Goal: Task Accomplishment & Management: Manage account settings

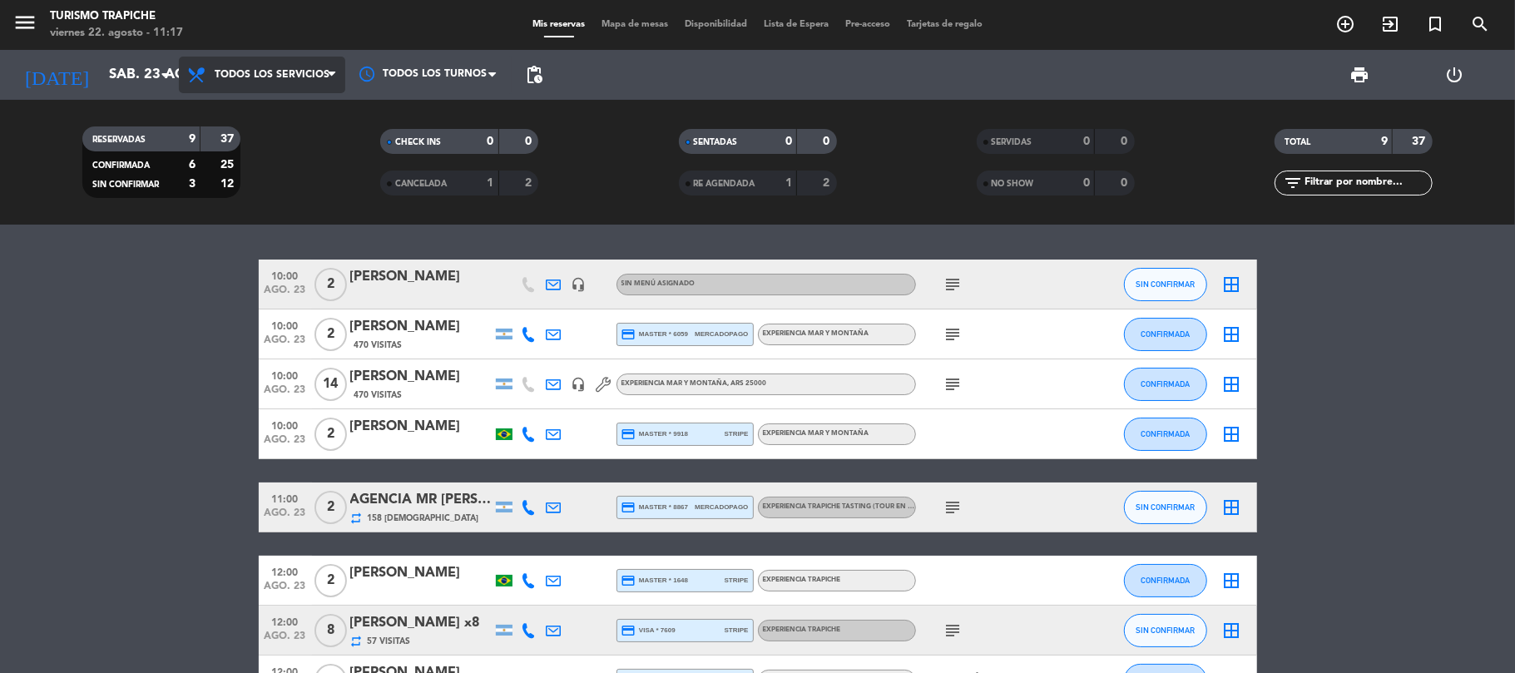
click at [296, 84] on span "Todos los servicios" at bounding box center [262, 75] width 166 height 37
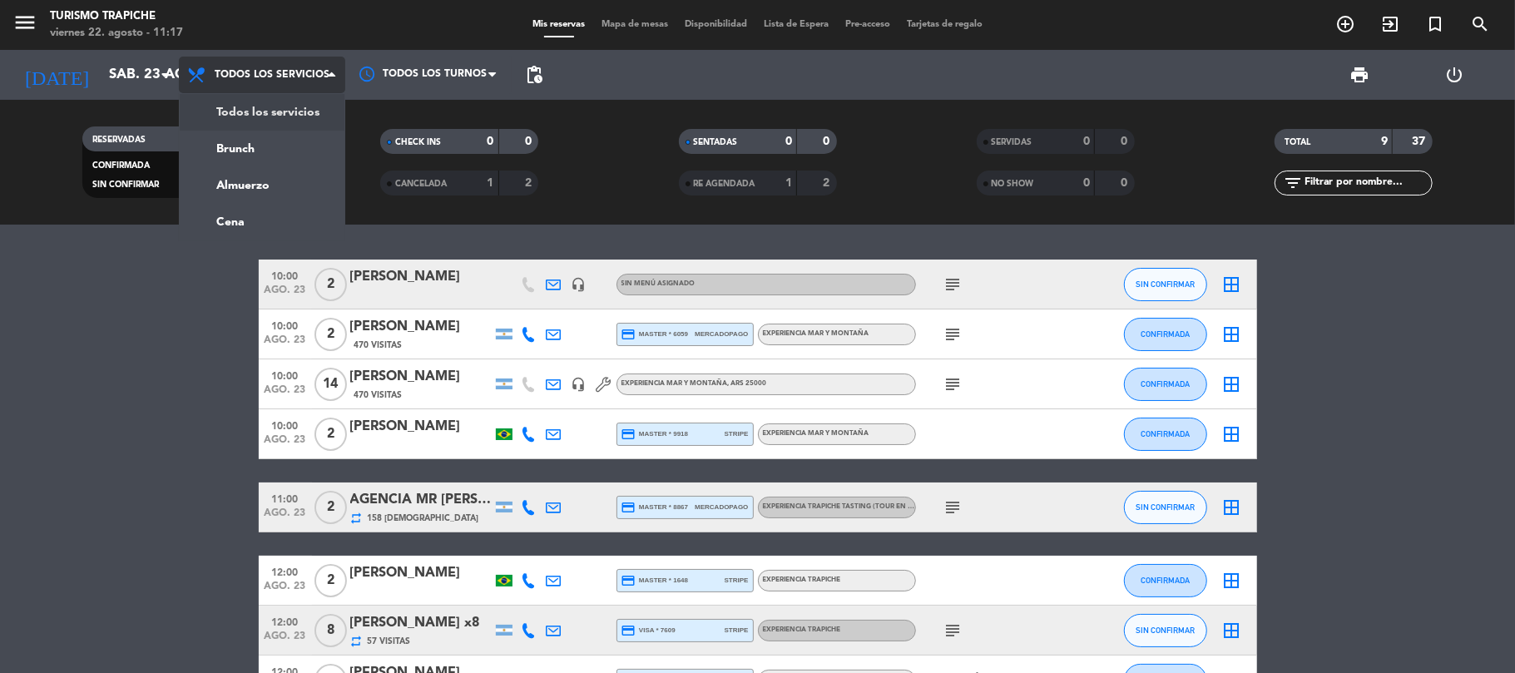
click at [314, 123] on div "menu Turismo Trapiche viernes 22. agosto - 11:17 Mis reservas Mapa de mesas Dis…" at bounding box center [757, 112] width 1515 height 225
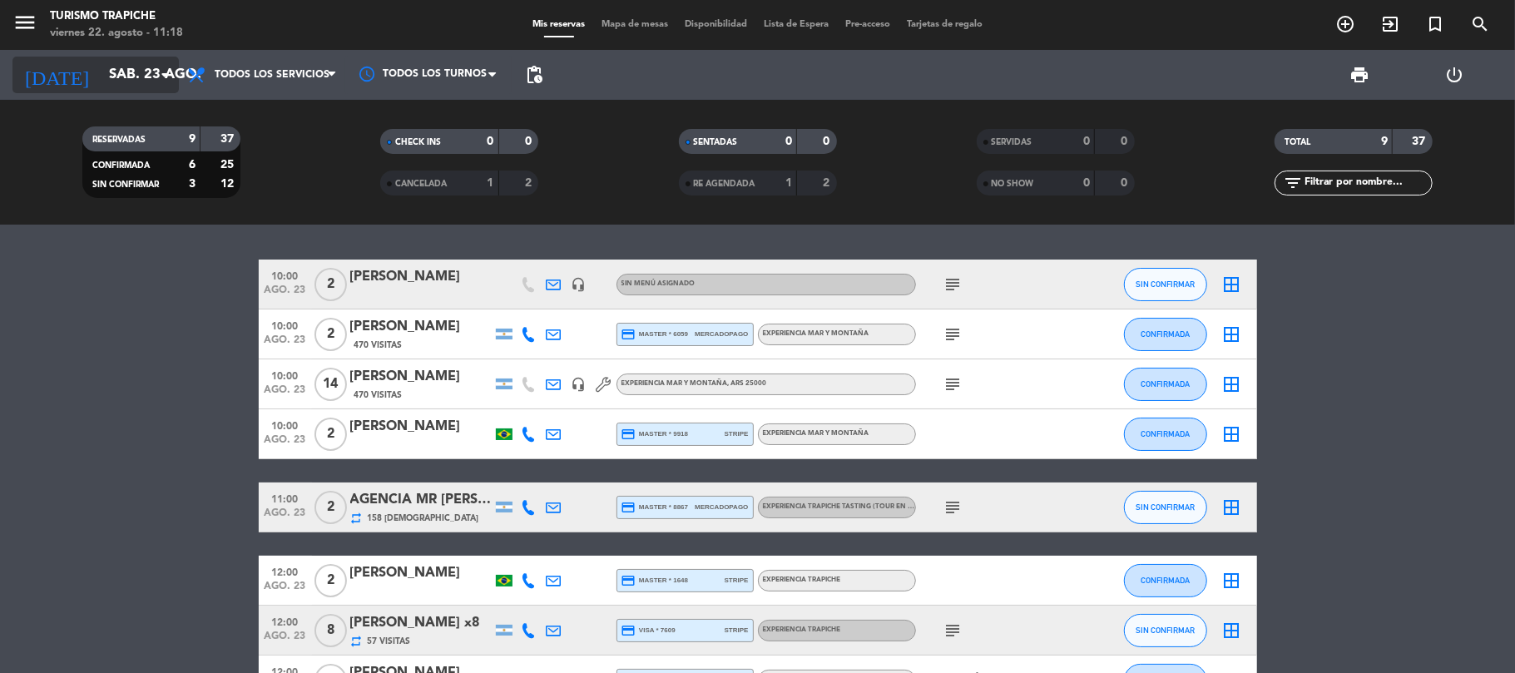
click at [121, 88] on input "sáb. 23 ago." at bounding box center [191, 75] width 180 height 32
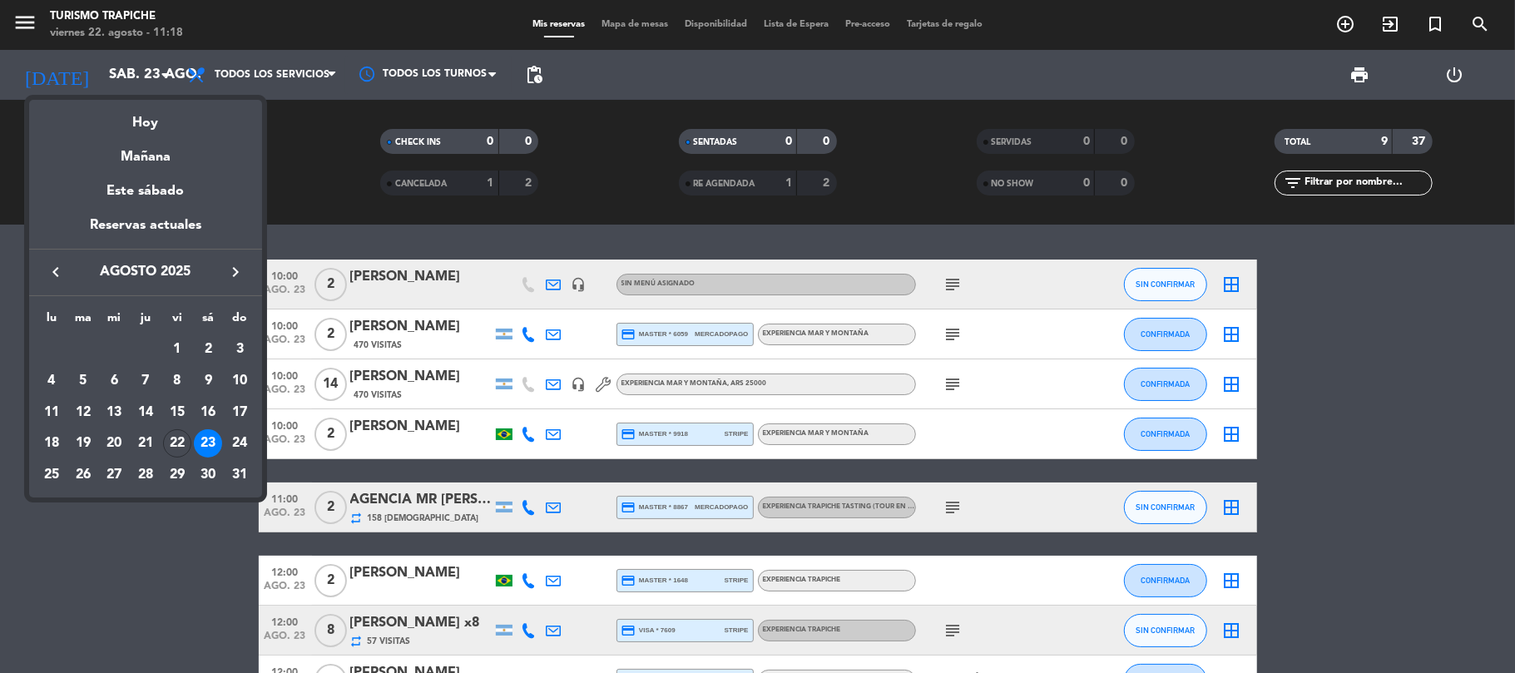
click at [237, 271] on icon "keyboard_arrow_right" at bounding box center [235, 272] width 20 height 20
click at [52, 444] on div "15" at bounding box center [51, 443] width 28 height 28
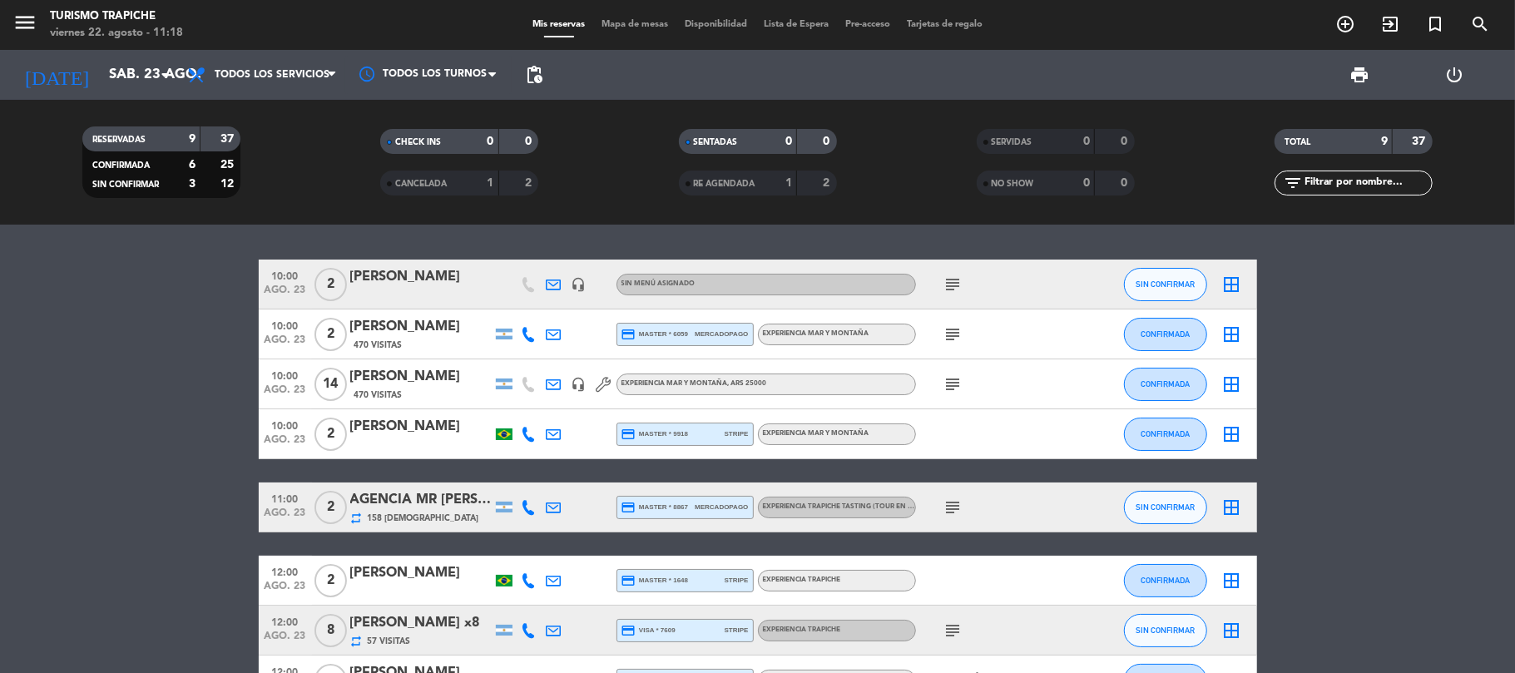
type input "lun. [DATE]"
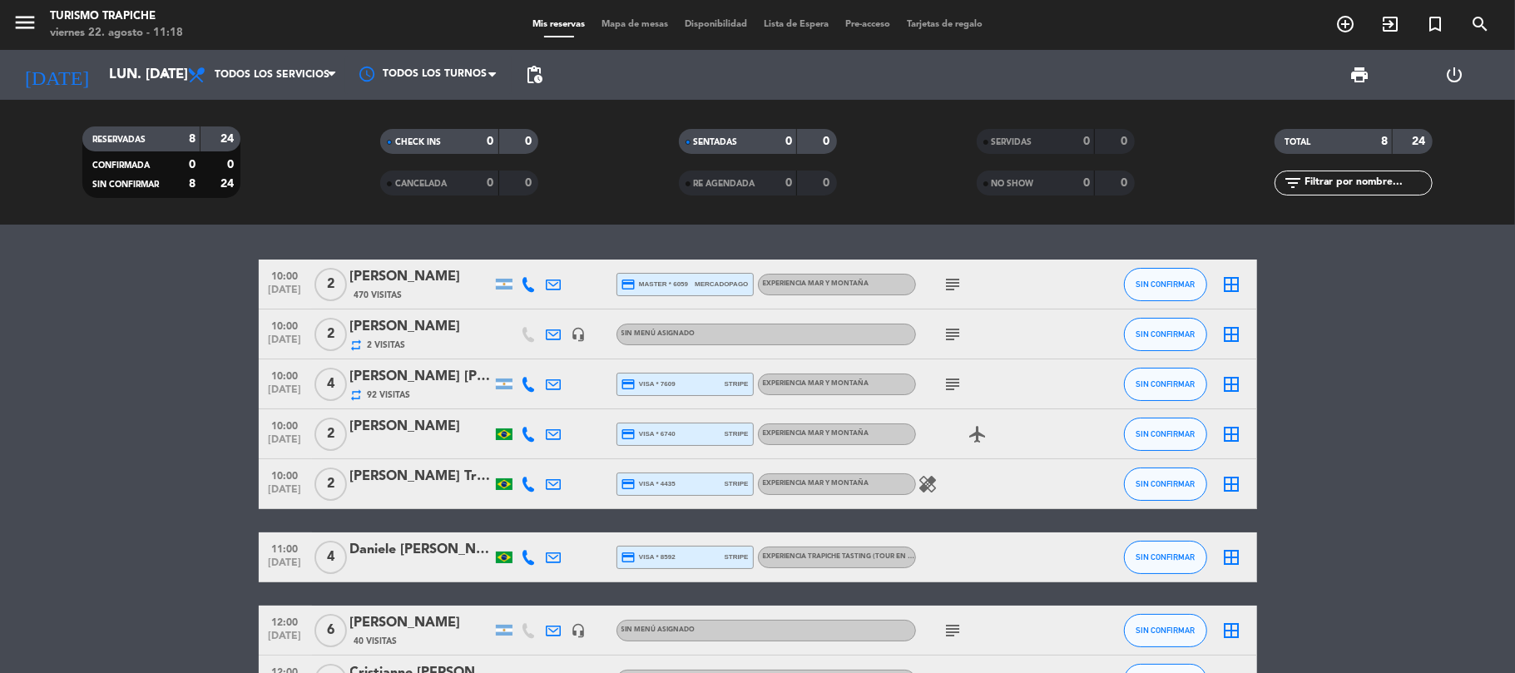
click at [328, 389] on span "4" at bounding box center [330, 384] width 32 height 33
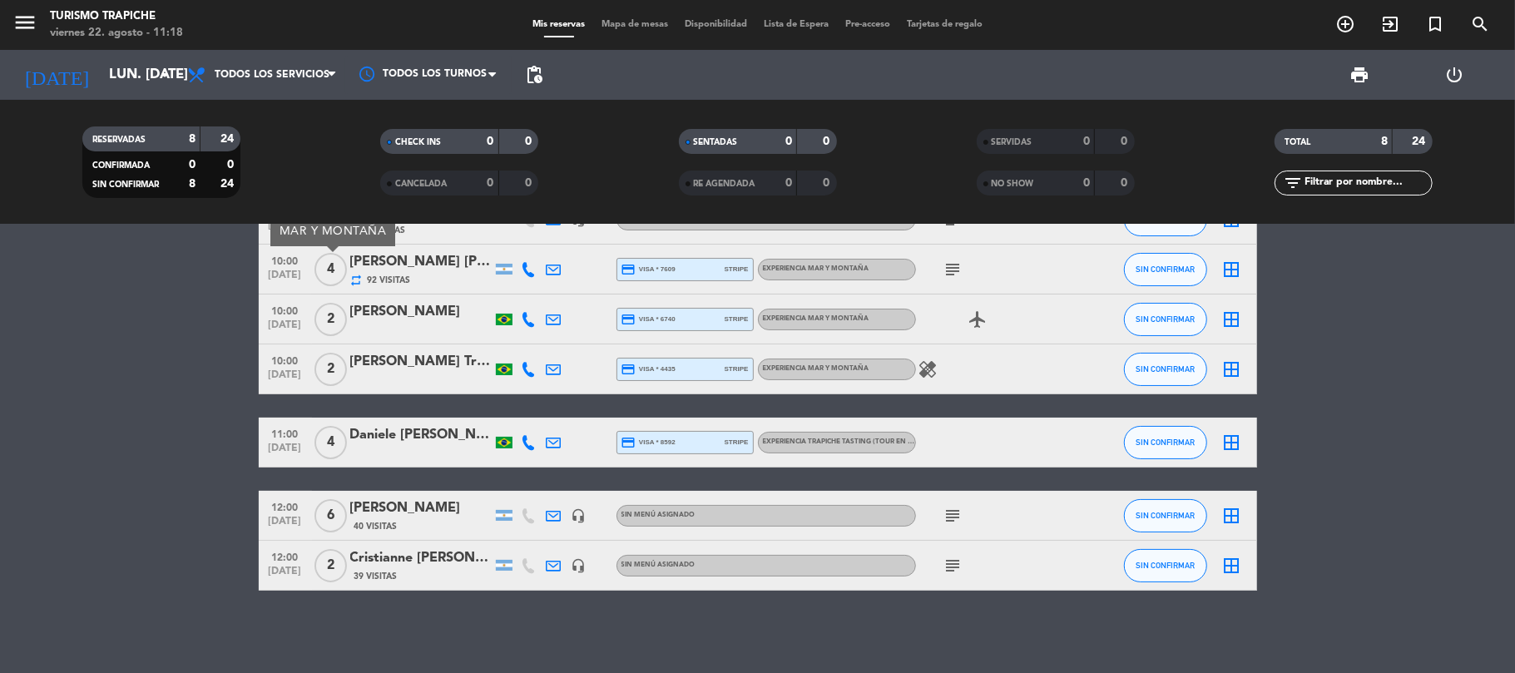
click at [409, 358] on div "[PERSON_NAME] Trapiello [PERSON_NAME]" at bounding box center [420, 362] width 141 height 22
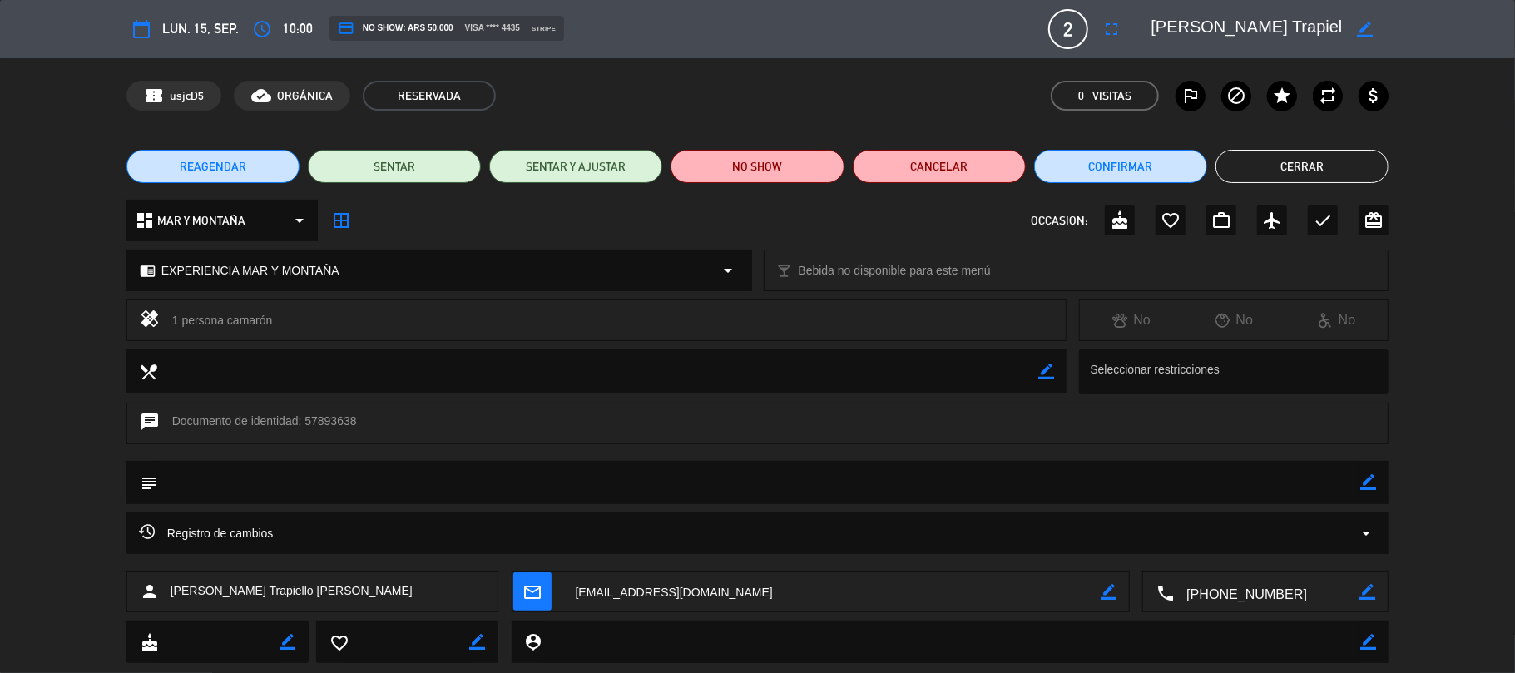
click at [1368, 487] on icon "border_color" at bounding box center [1368, 482] width 16 height 16
click at [1314, 491] on textarea at bounding box center [759, 482] width 1204 height 42
type textarea "paga agencia suntrip"
click at [1371, 486] on icon at bounding box center [1368, 482] width 16 height 16
click at [223, 170] on span "REAGENDAR" at bounding box center [213, 166] width 67 height 17
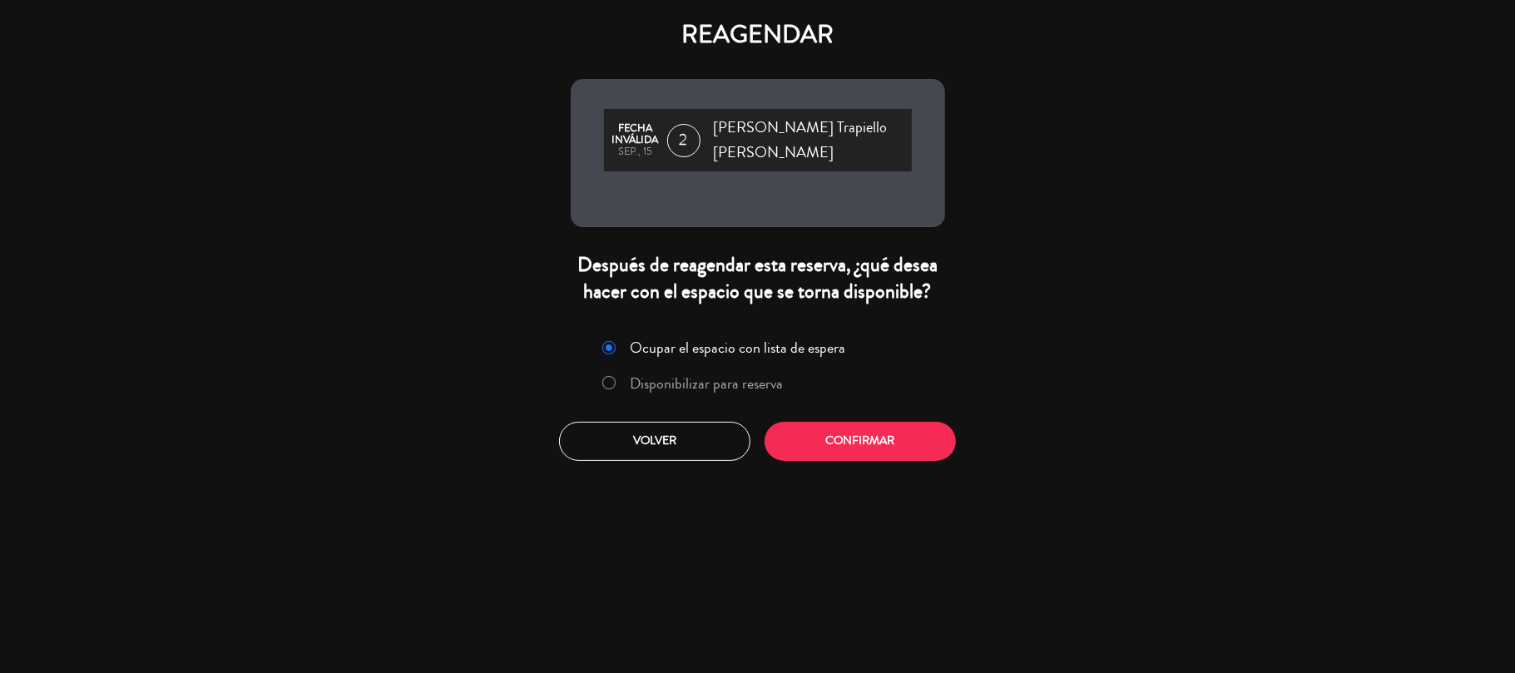
click at [616, 368] on label "Disponibilizar para reserva" at bounding box center [693, 383] width 198 height 30
click at [789, 423] on button "Confirmar" at bounding box center [859, 441] width 191 height 39
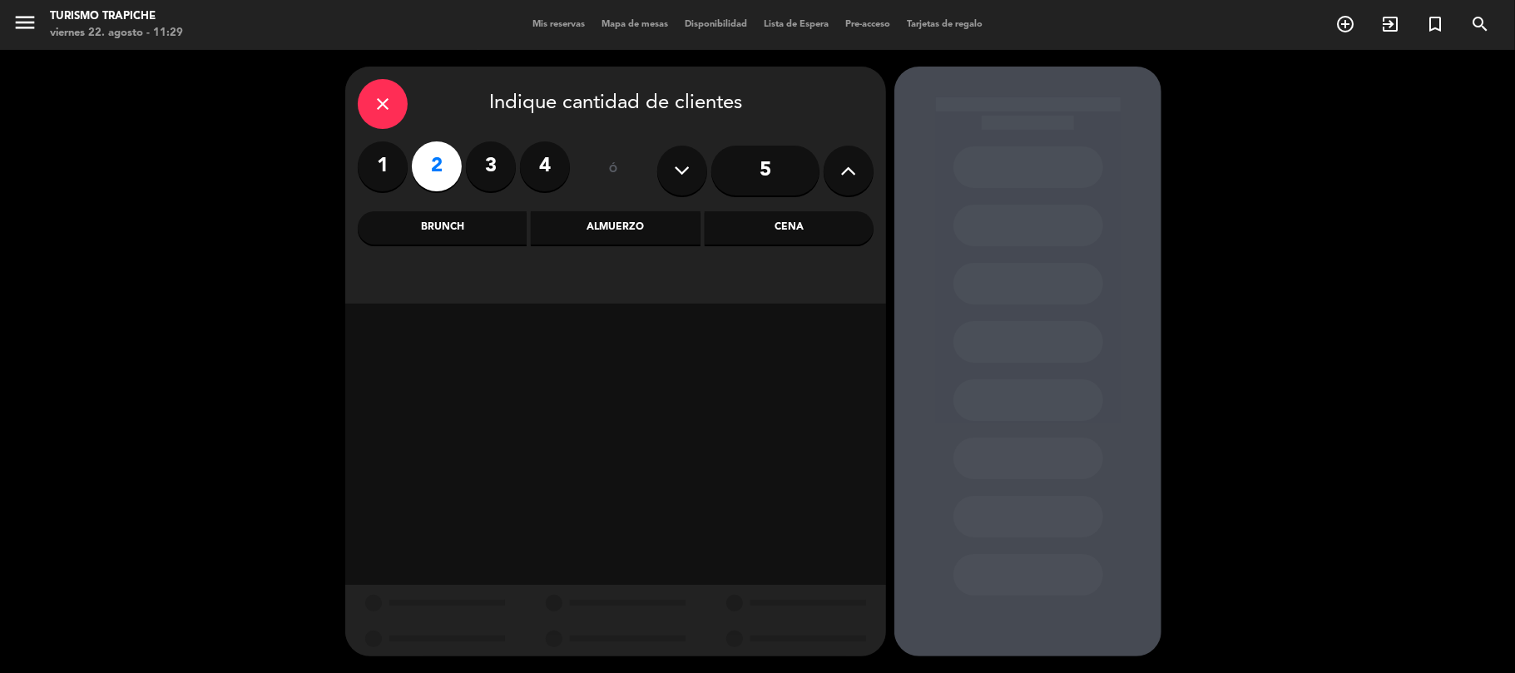
click at [593, 230] on div "Almuerzo" at bounding box center [615, 227] width 169 height 33
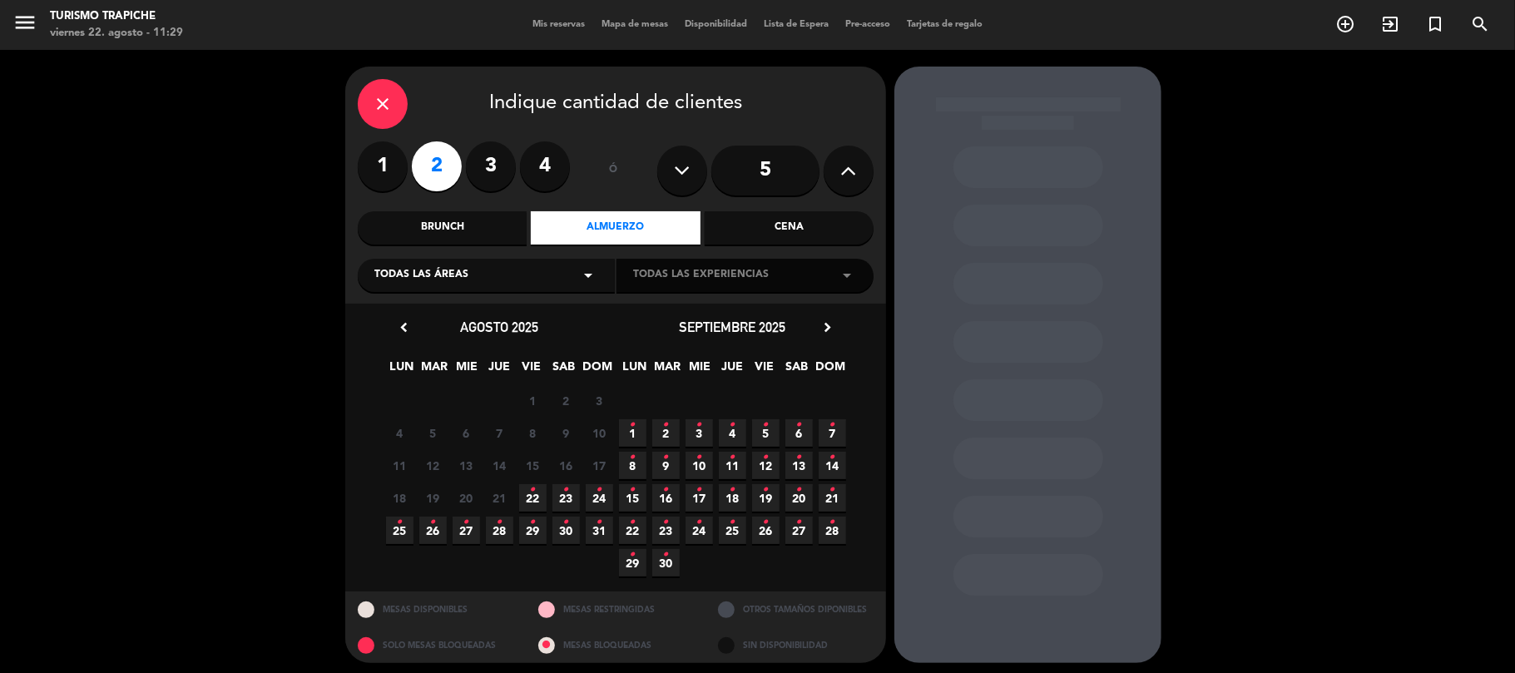
click at [637, 493] on span "15 •" at bounding box center [632, 497] width 27 height 27
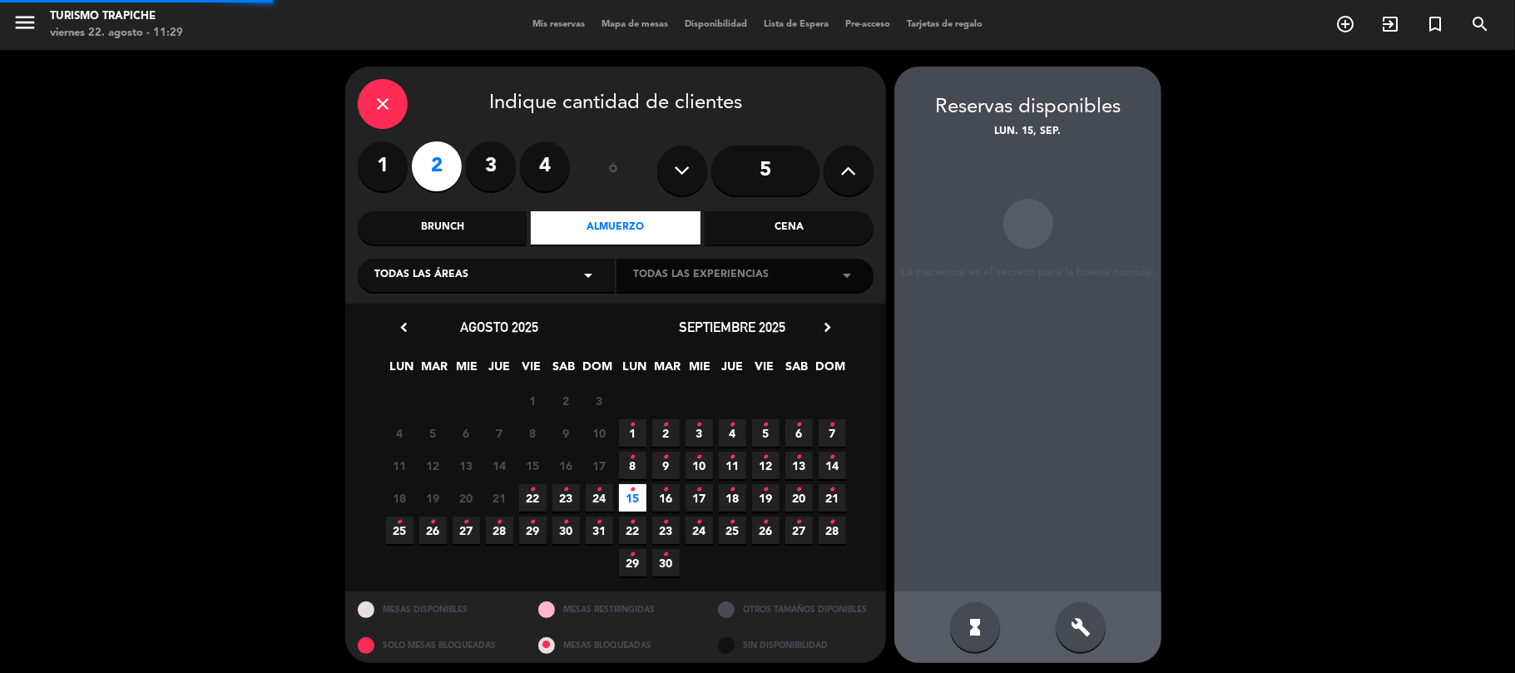
scroll to position [7, 0]
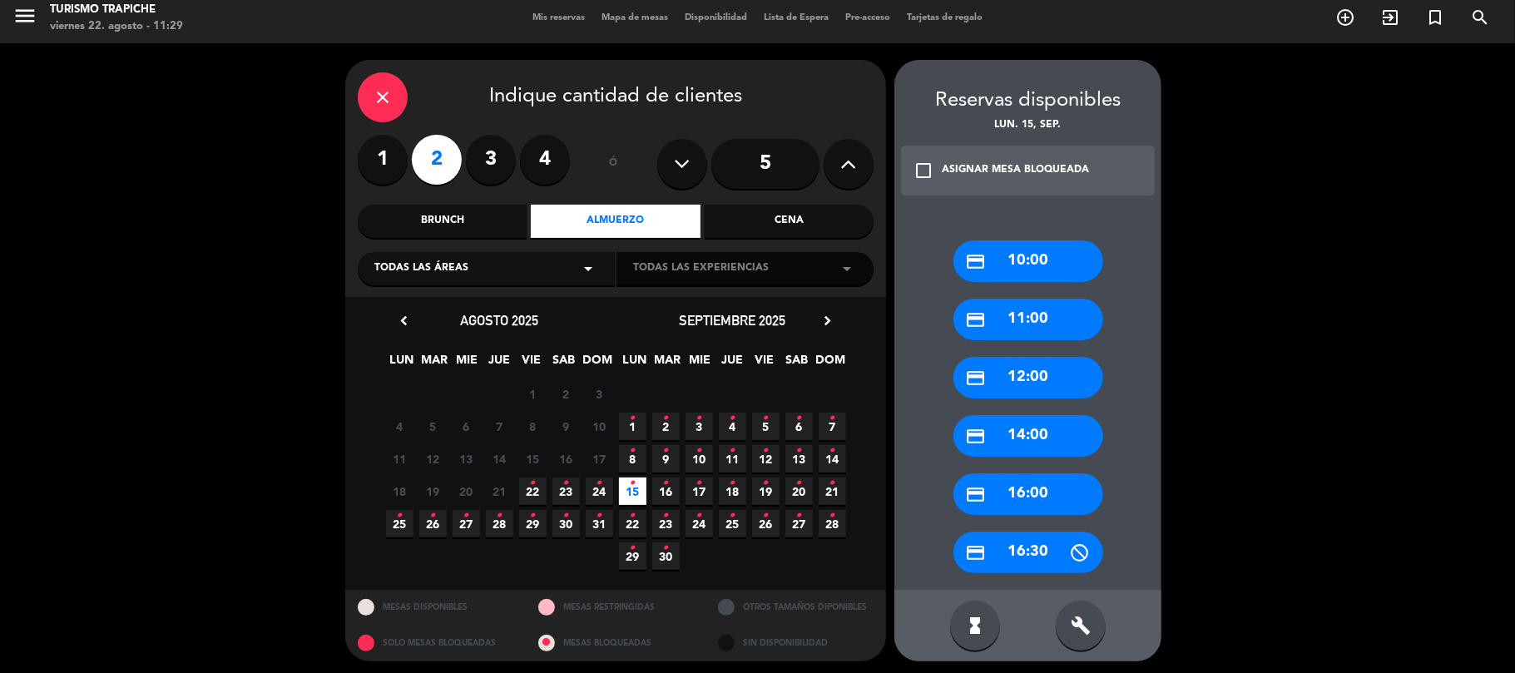
click at [1005, 376] on div "credit_card 12:00" at bounding box center [1028, 378] width 150 height 42
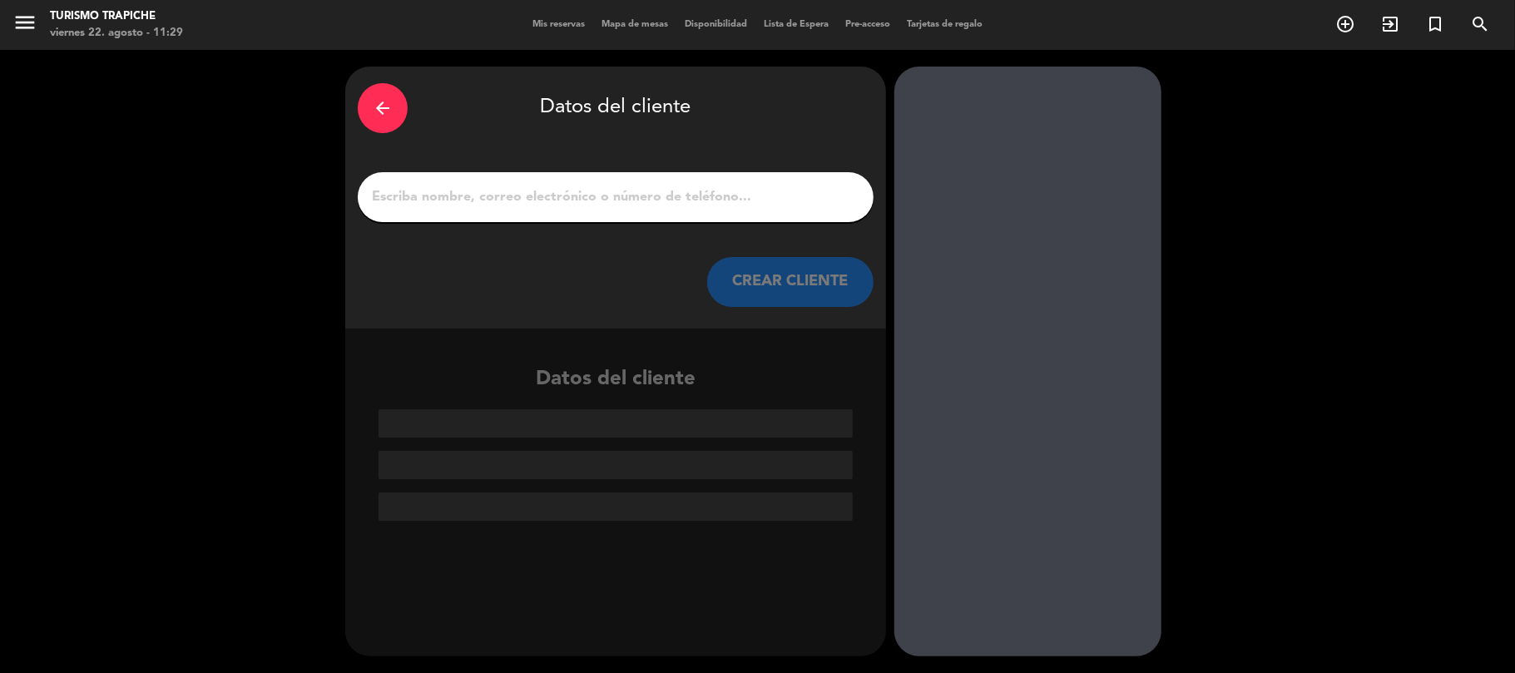
scroll to position [0, 0]
click at [371, 113] on div "arrow_back" at bounding box center [383, 108] width 50 height 50
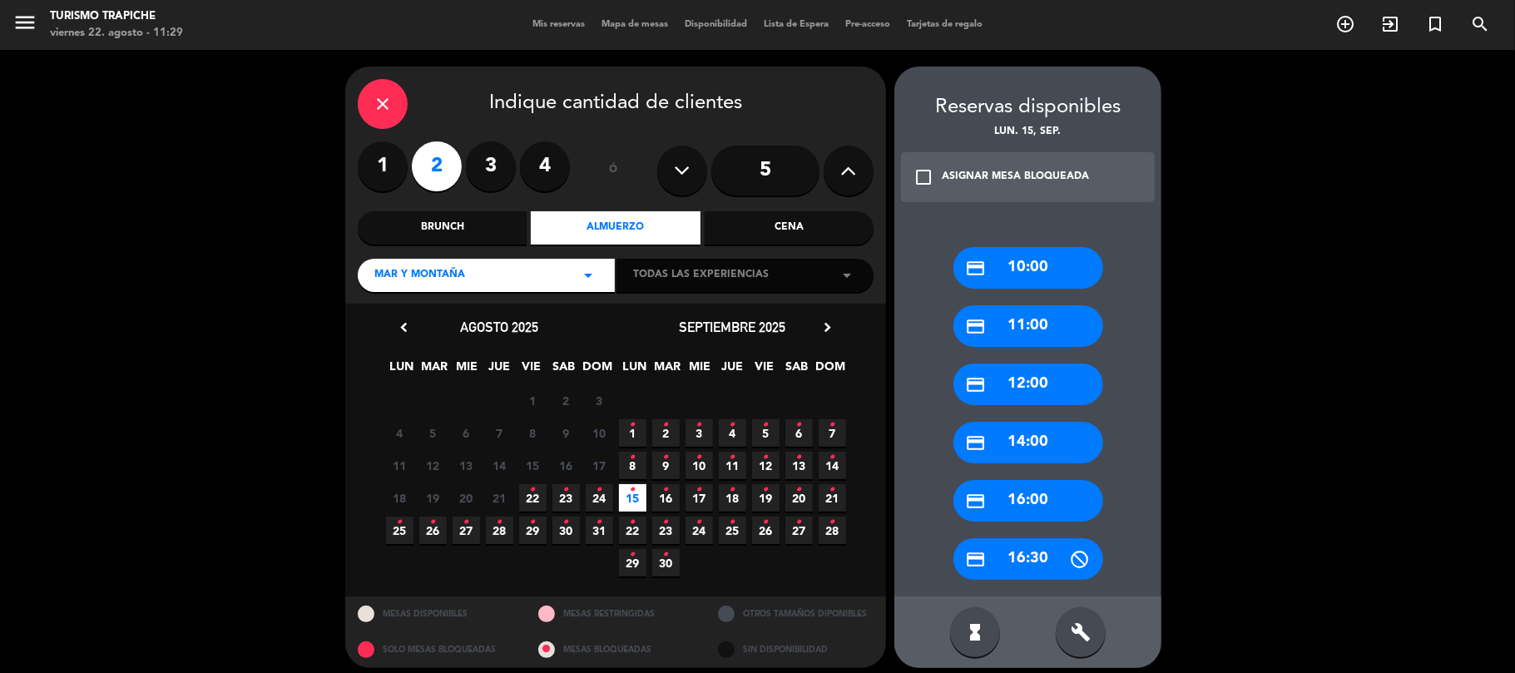
click at [373, 113] on icon "close" at bounding box center [383, 104] width 20 height 20
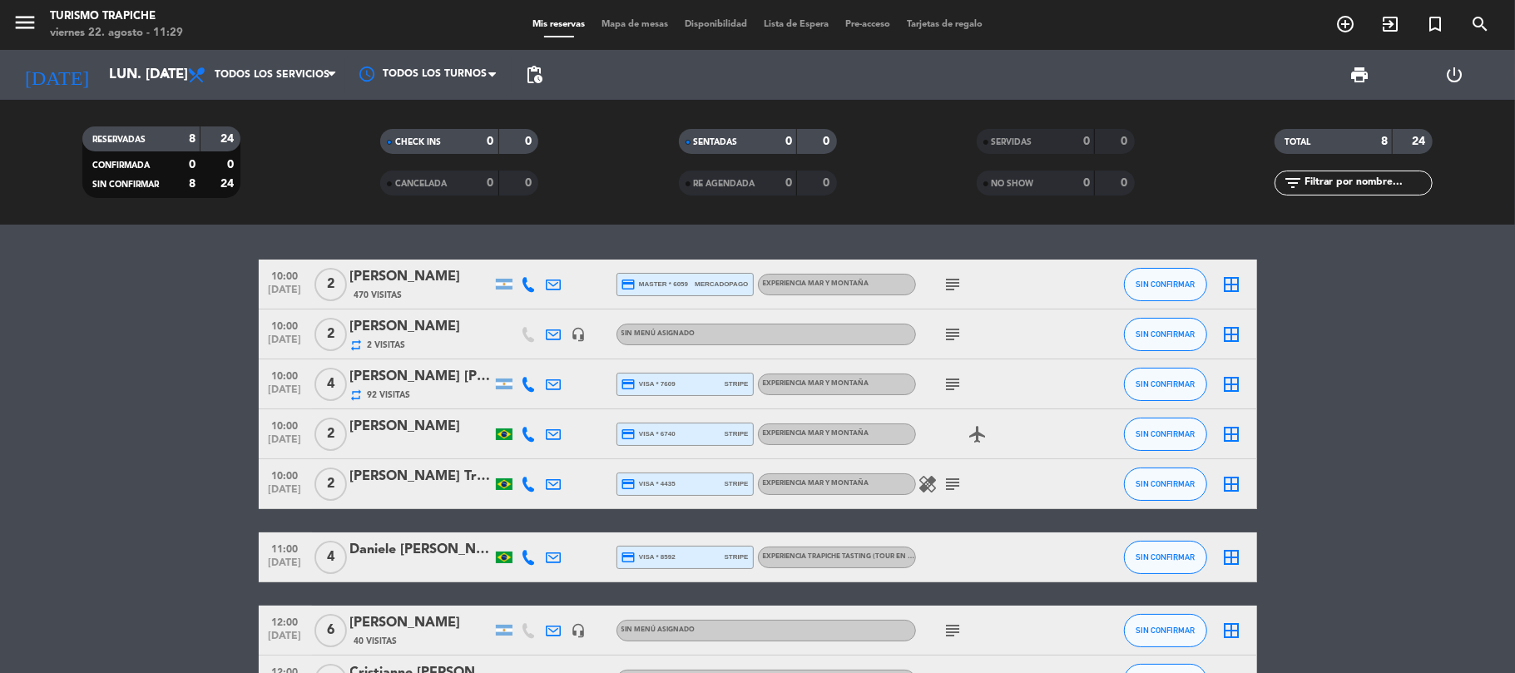
click at [427, 471] on div "[PERSON_NAME] Trapiello [PERSON_NAME]" at bounding box center [420, 477] width 141 height 22
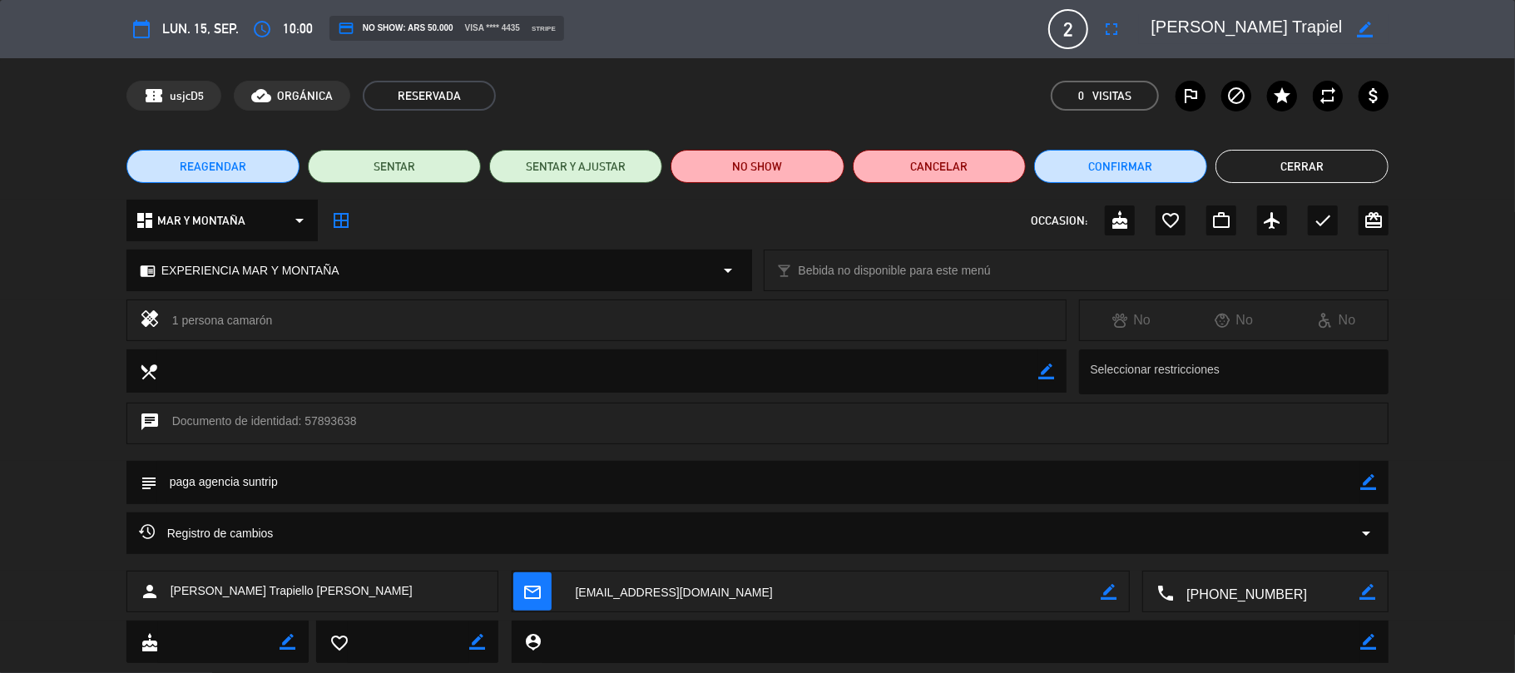
click at [210, 161] on span "REAGENDAR" at bounding box center [213, 166] width 67 height 17
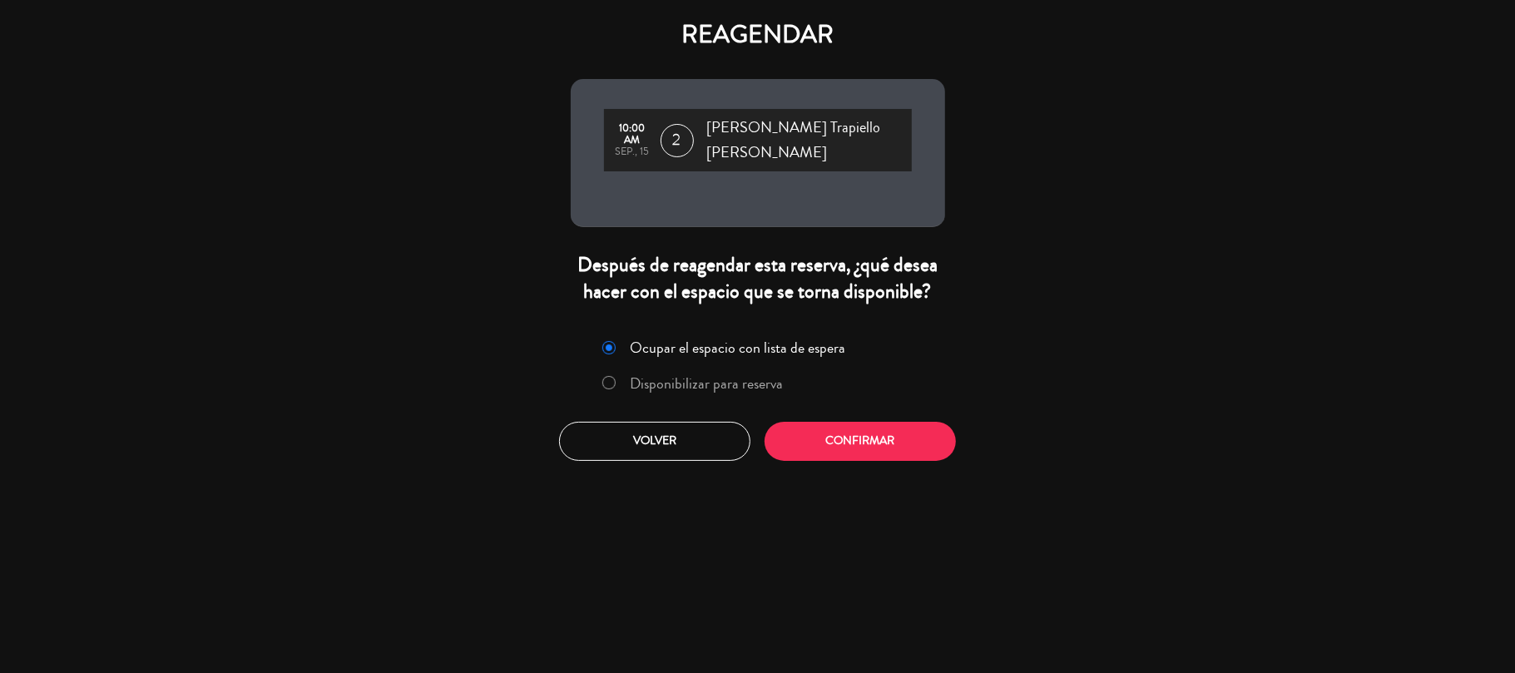
click at [627, 368] on label "Disponibilizar para reserva" at bounding box center [693, 383] width 198 height 30
click at [808, 422] on button "Confirmar" at bounding box center [859, 441] width 191 height 39
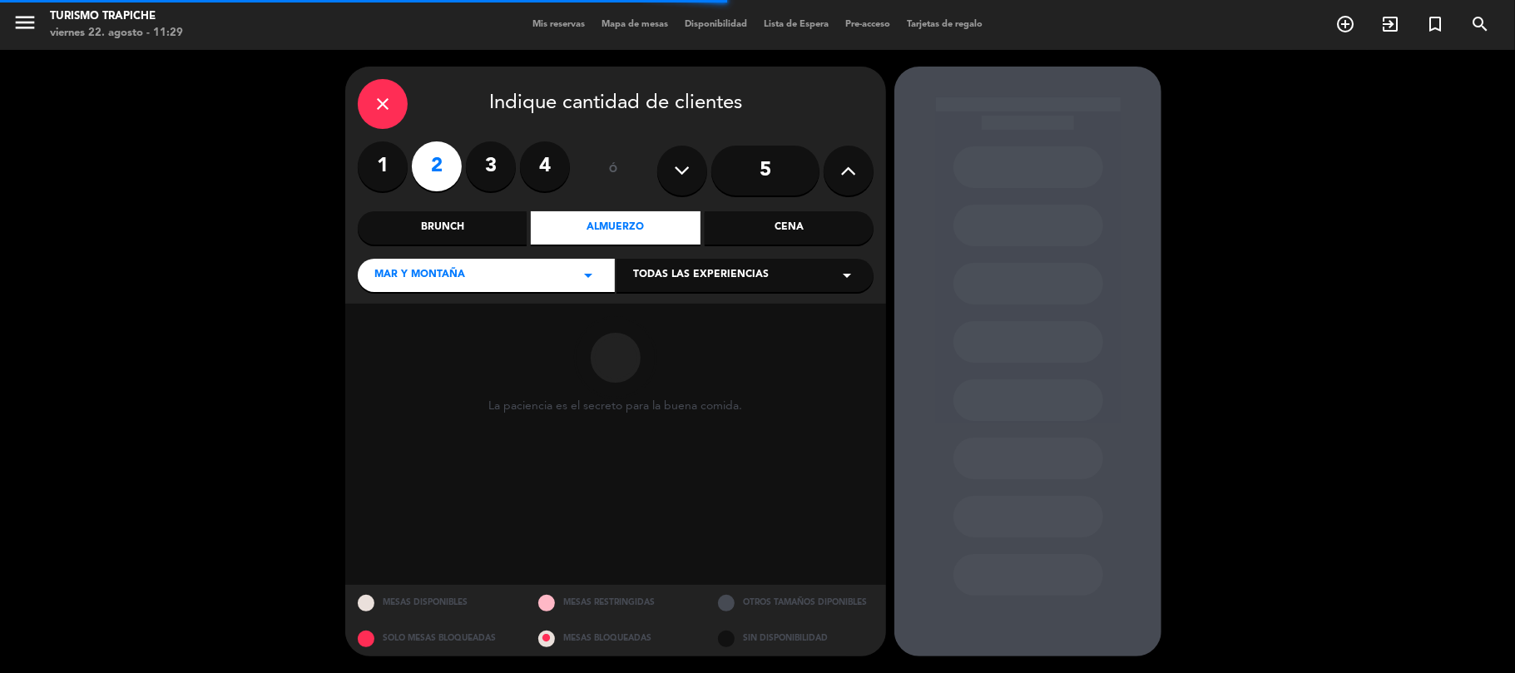
click at [497, 276] on div "MAR Y MONTAÑA arrow_drop_down" at bounding box center [486, 275] width 257 height 33
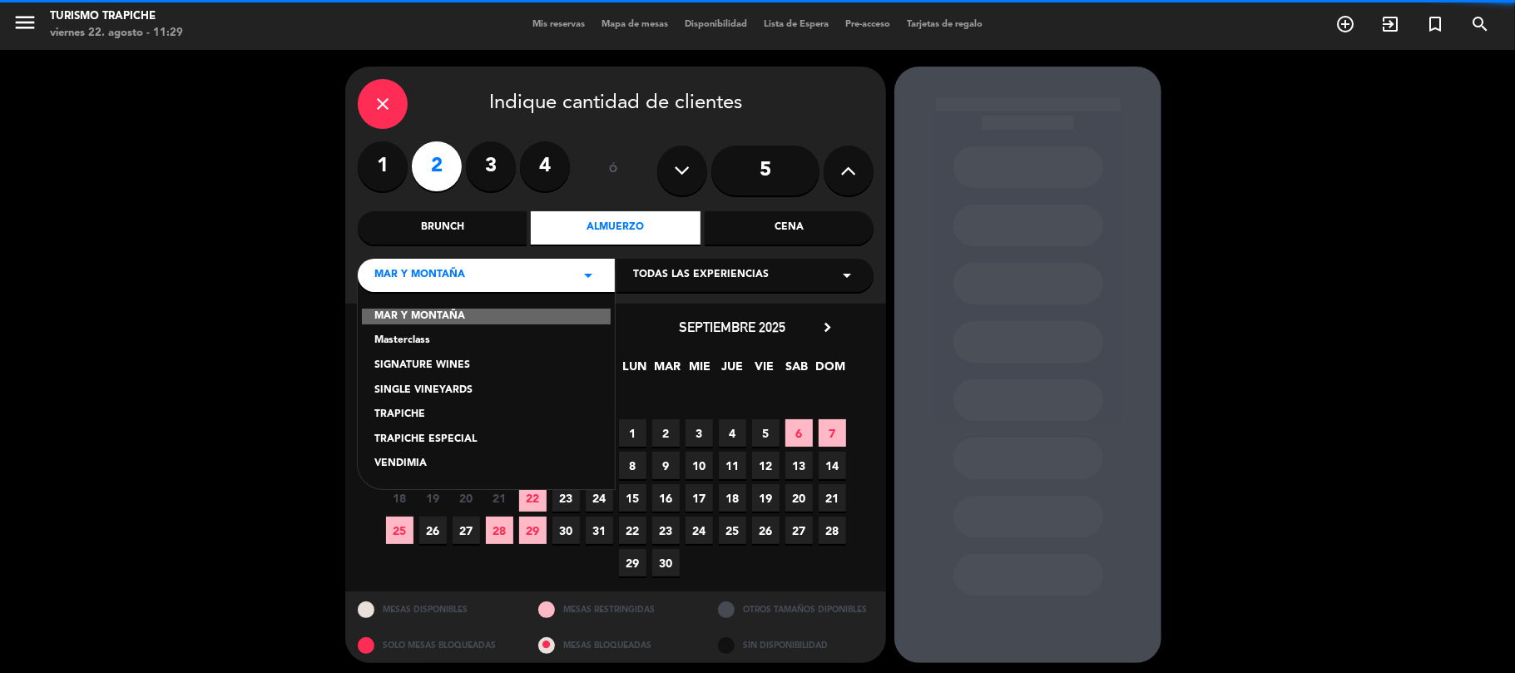
click at [419, 413] on div "TRAPICHE" at bounding box center [486, 415] width 224 height 17
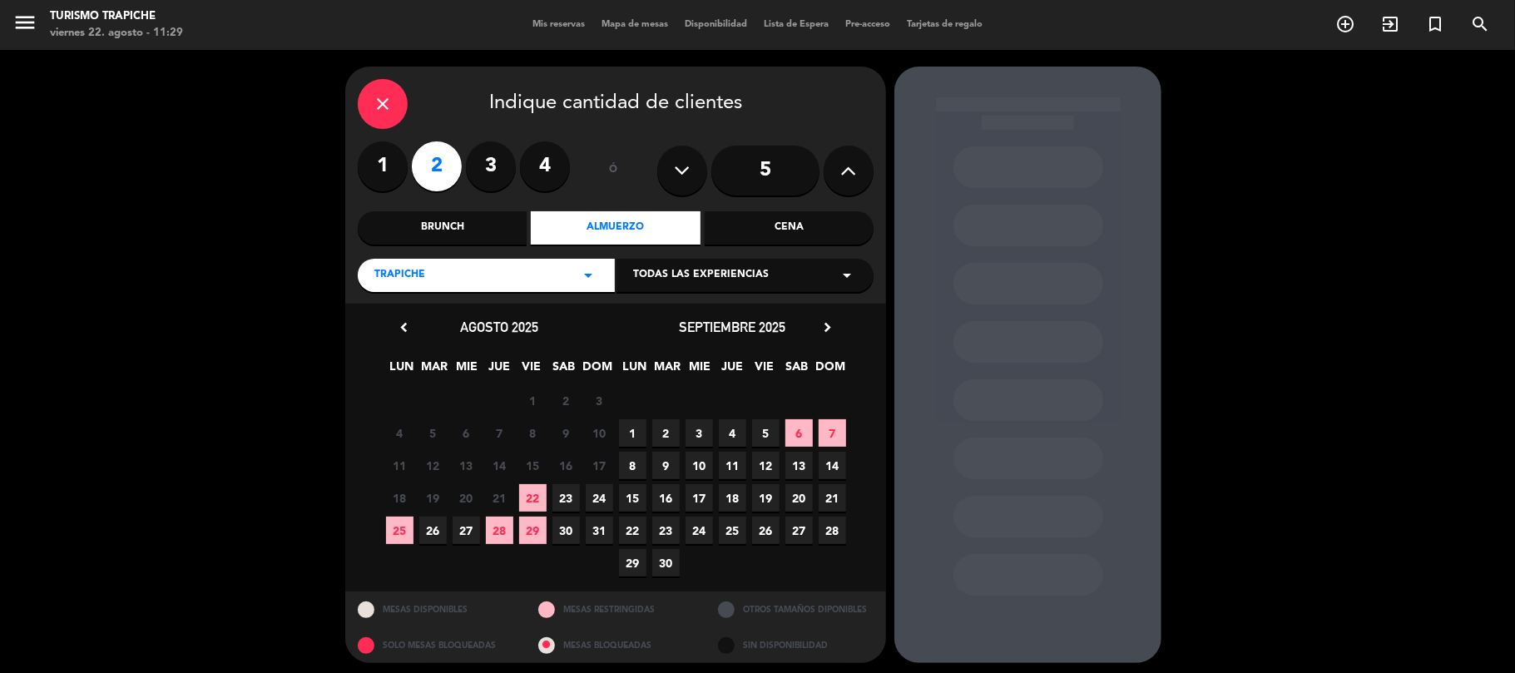
click at [637, 497] on span "15" at bounding box center [632, 497] width 27 height 27
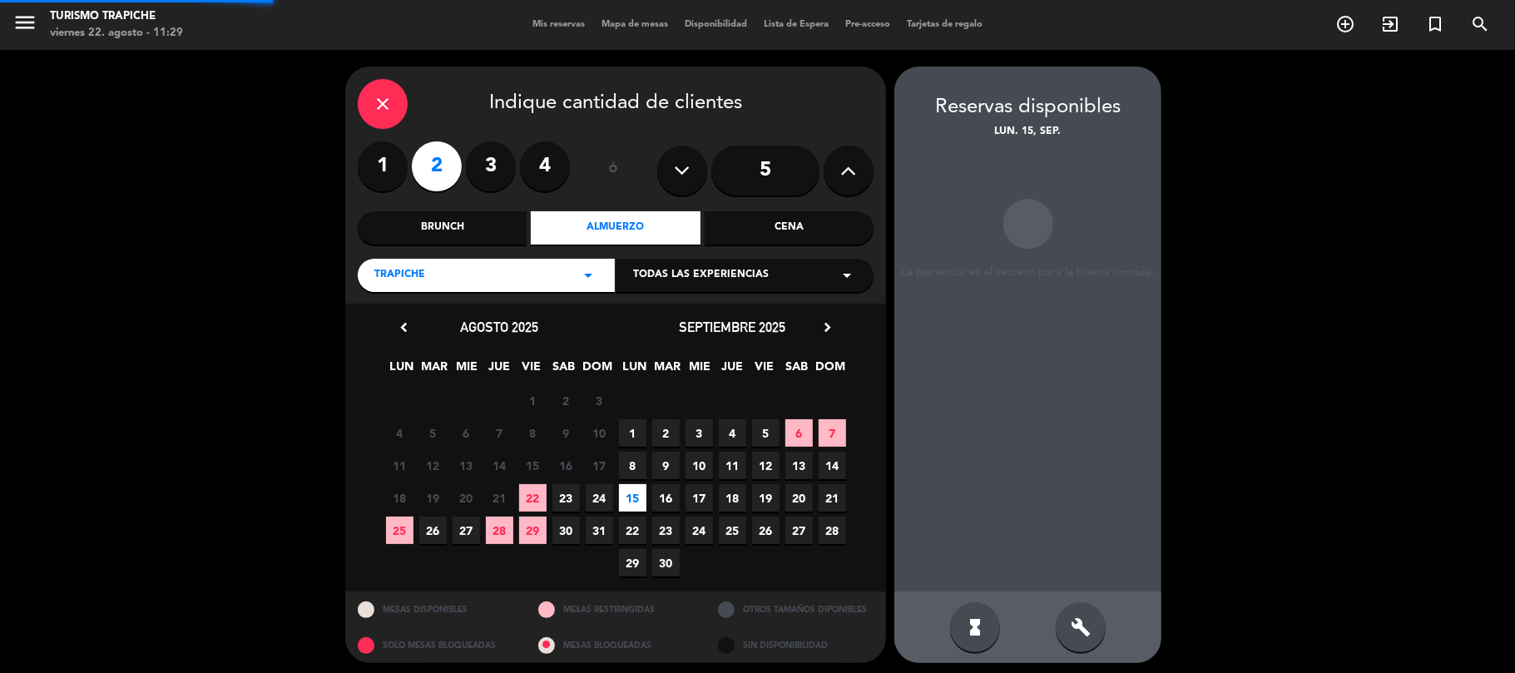
scroll to position [7, 0]
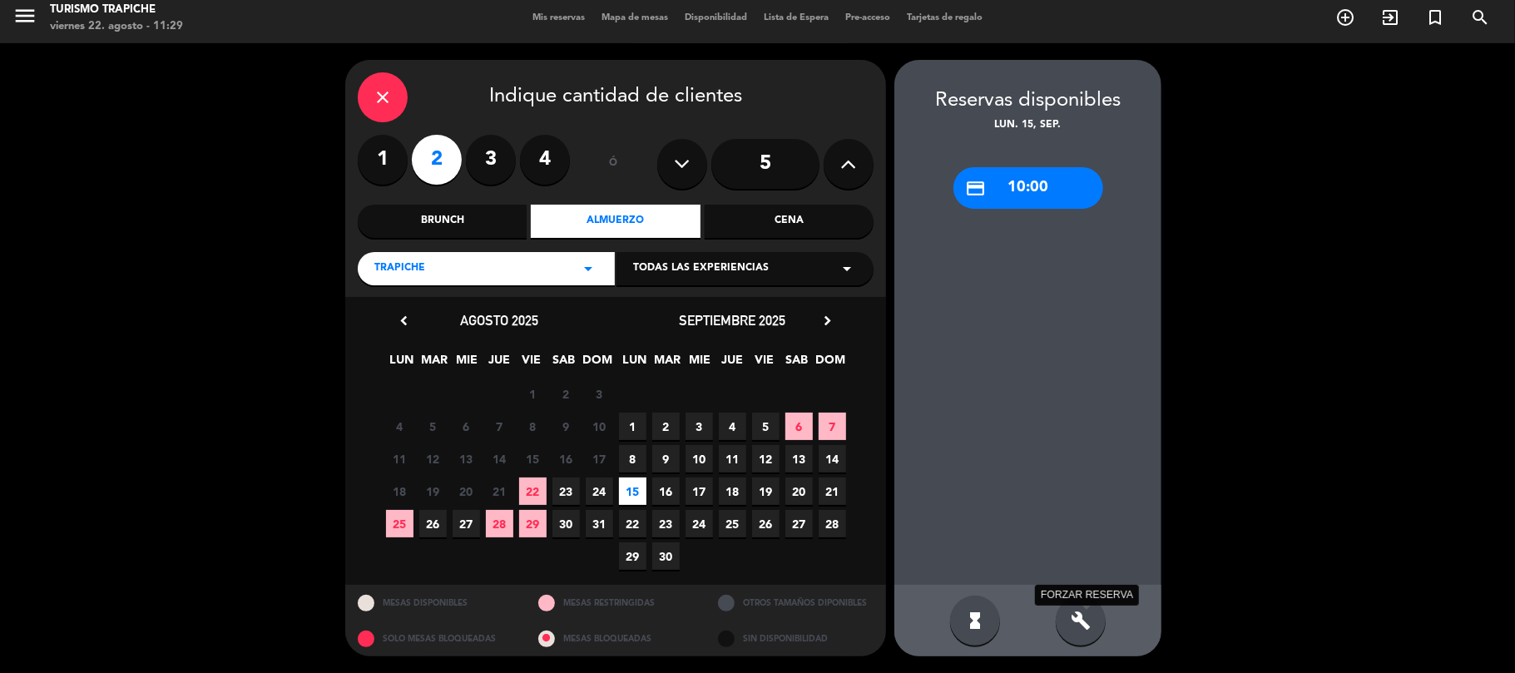
click at [1076, 617] on icon "build" at bounding box center [1080, 620] width 20 height 20
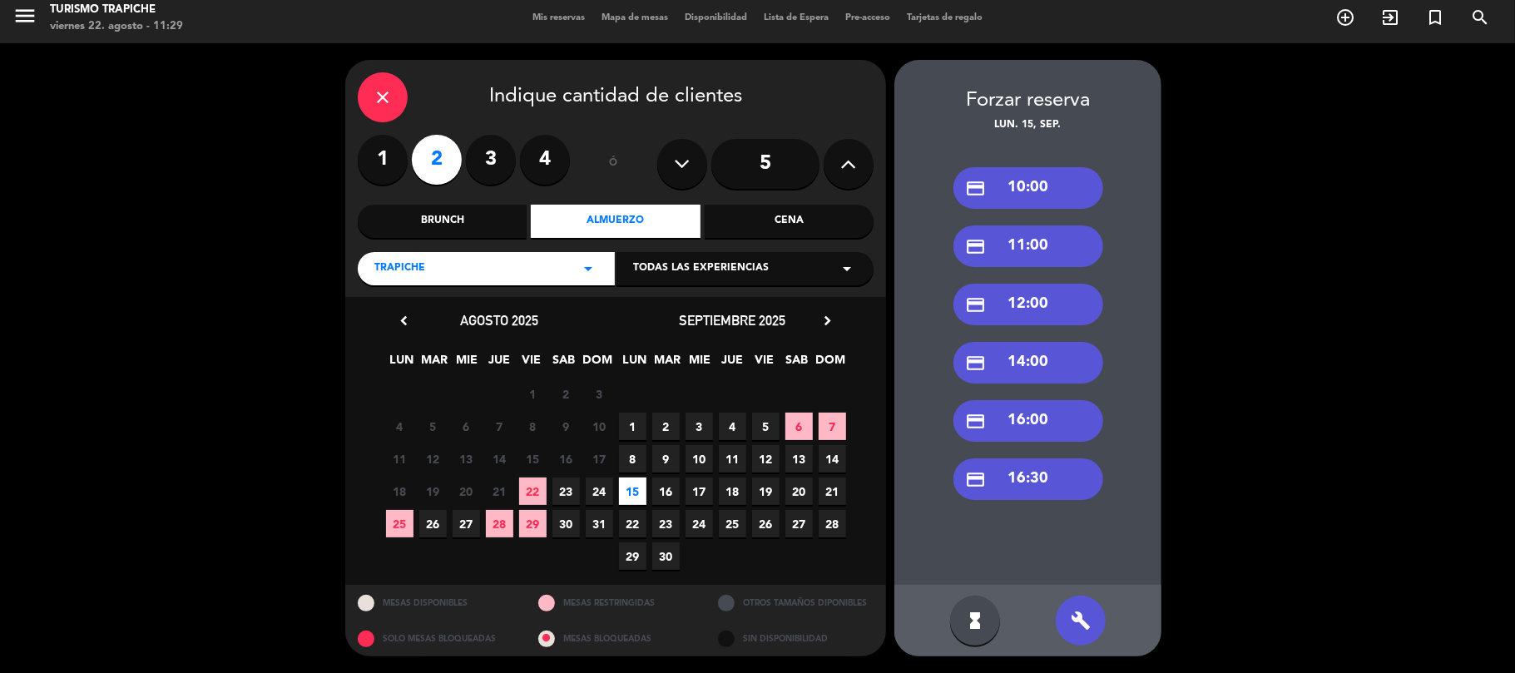
click at [1016, 284] on div "credit_card 12:00" at bounding box center [1028, 305] width 150 height 42
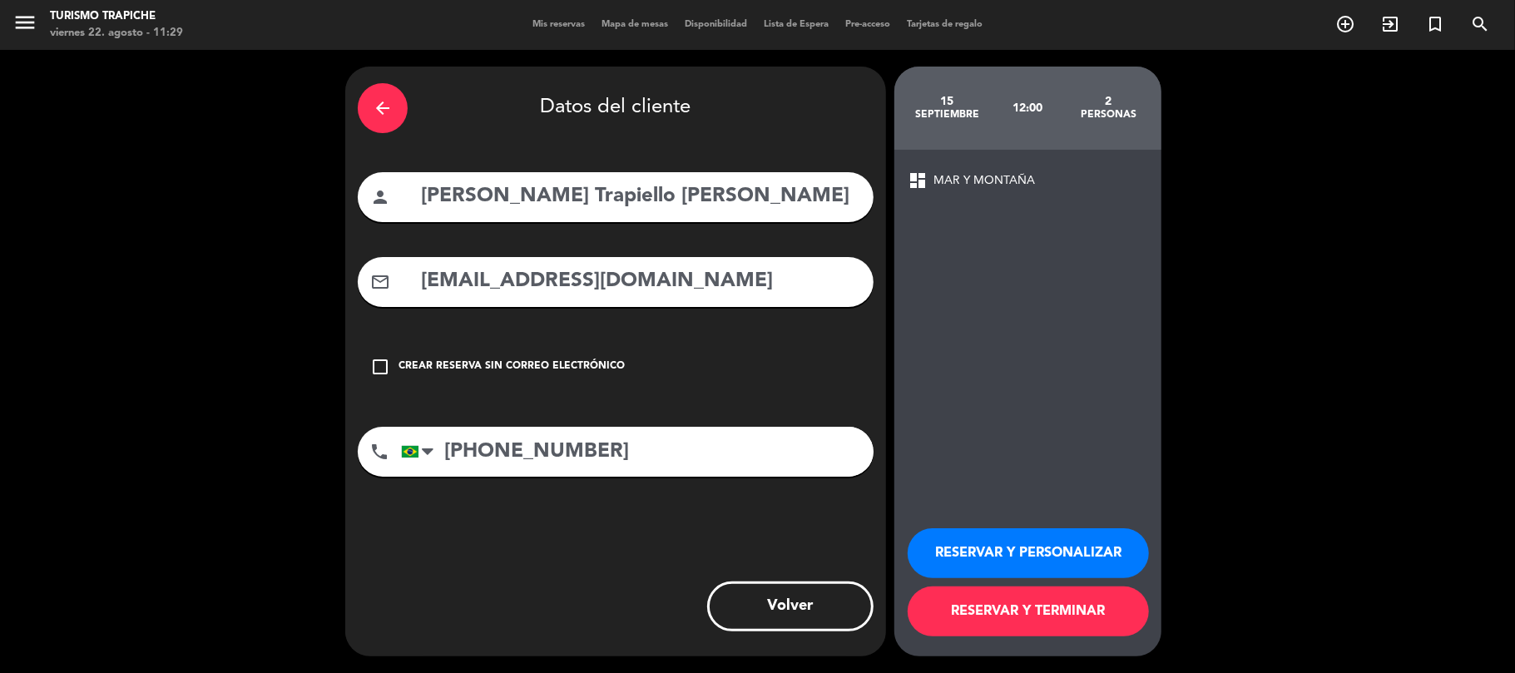
click at [1009, 610] on button "RESERVAR Y TERMINAR" at bounding box center [1027, 611] width 241 height 50
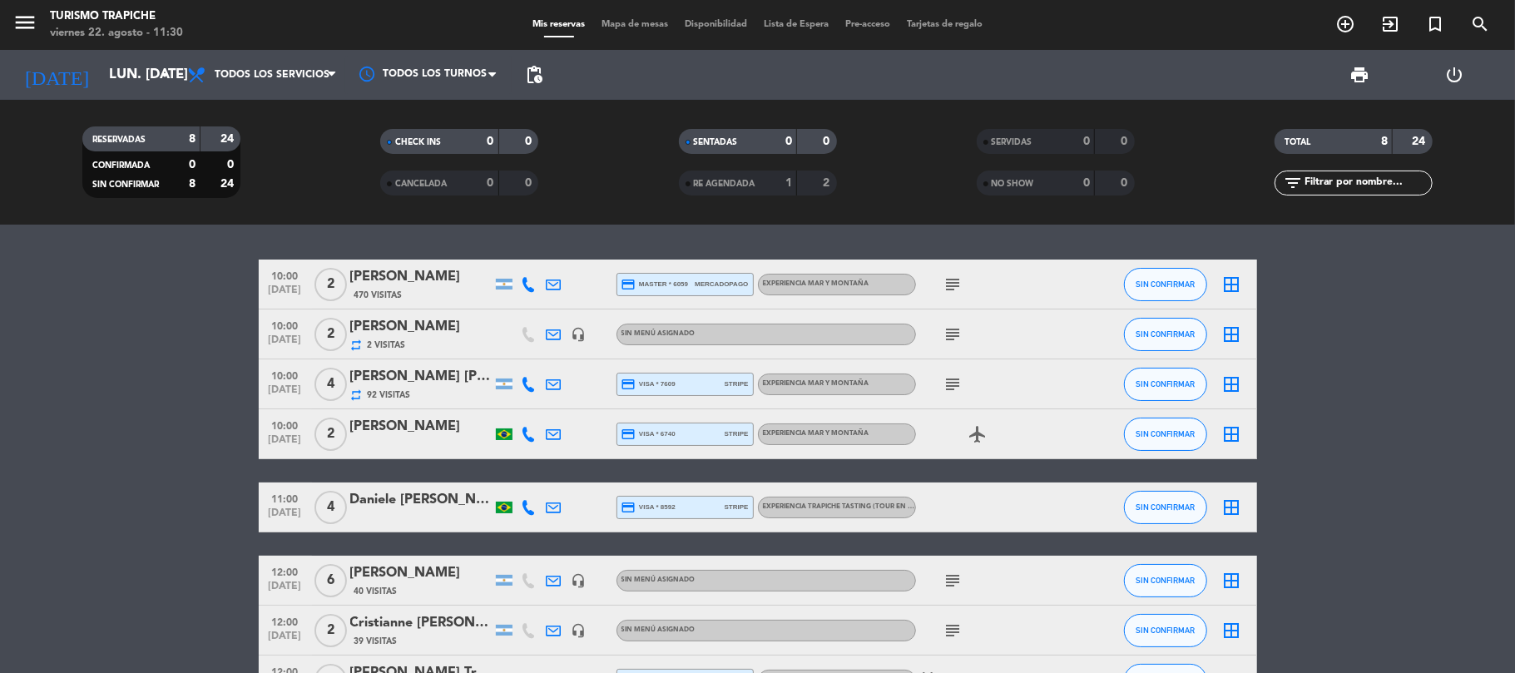
scroll to position [115, 0]
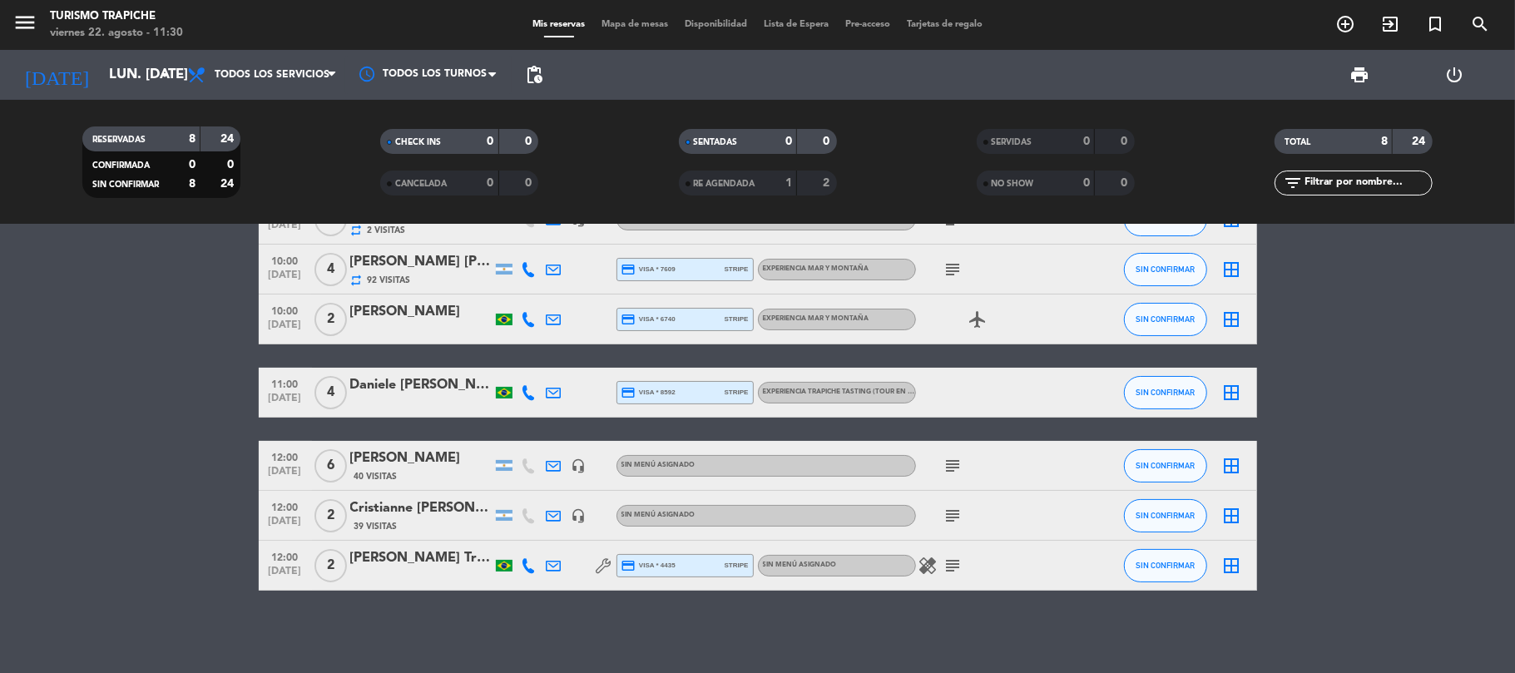
click at [452, 556] on div "[PERSON_NAME] Trapiello [PERSON_NAME]" at bounding box center [420, 558] width 141 height 22
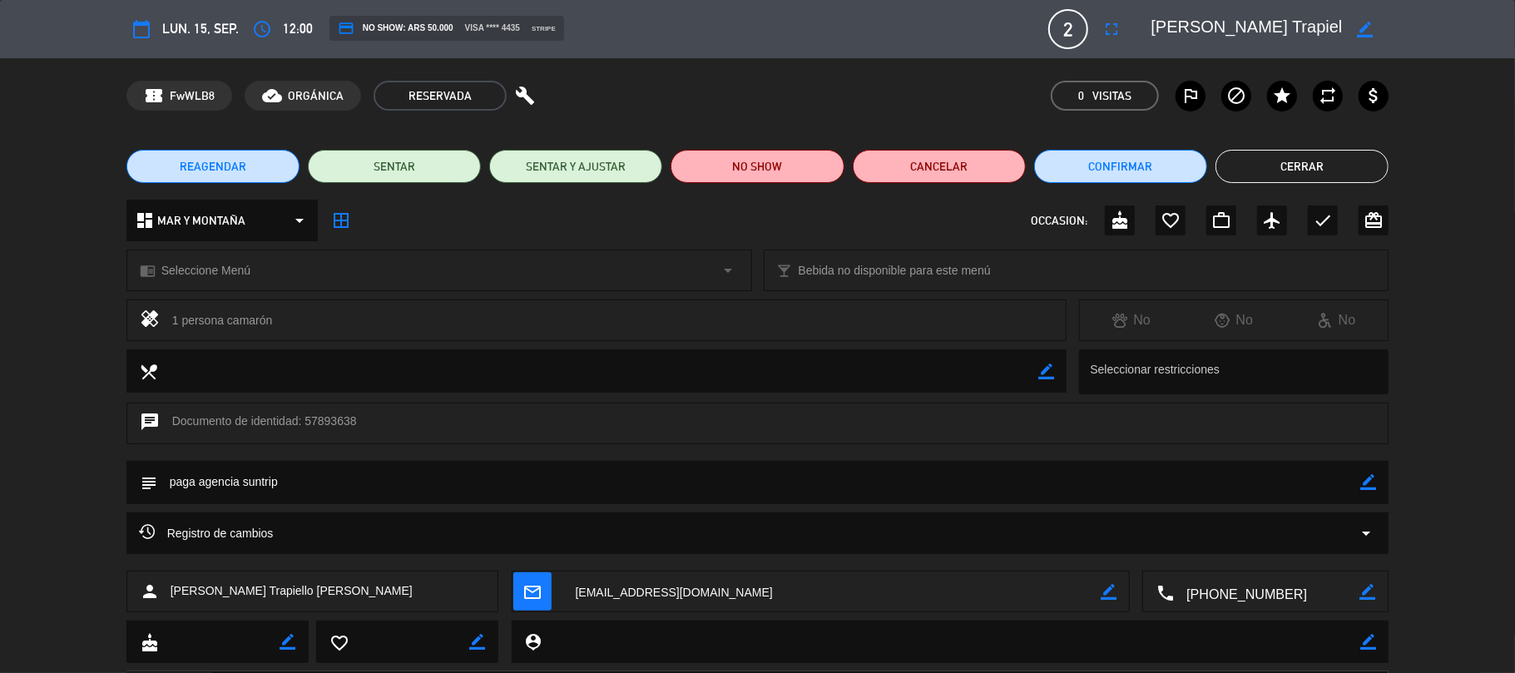
click at [1102, 590] on icon "border_color" at bounding box center [1108, 592] width 16 height 16
drag, startPoint x: 826, startPoint y: 587, endPoint x: 949, endPoint y: 615, distance: 126.3
click at [949, 615] on div "person [PERSON_NAME] [PERSON_NAME] mail_outline local_phone border_color" at bounding box center [757, 596] width 1515 height 50
drag, startPoint x: 949, startPoint y: 615, endPoint x: 327, endPoint y: 543, distance: 626.3
click at [327, 543] on div "calendar_today lun. 15, sep. access_time 12:00 credit_card NO SHOW: ARS 50.000 …" at bounding box center [757, 336] width 1515 height 673
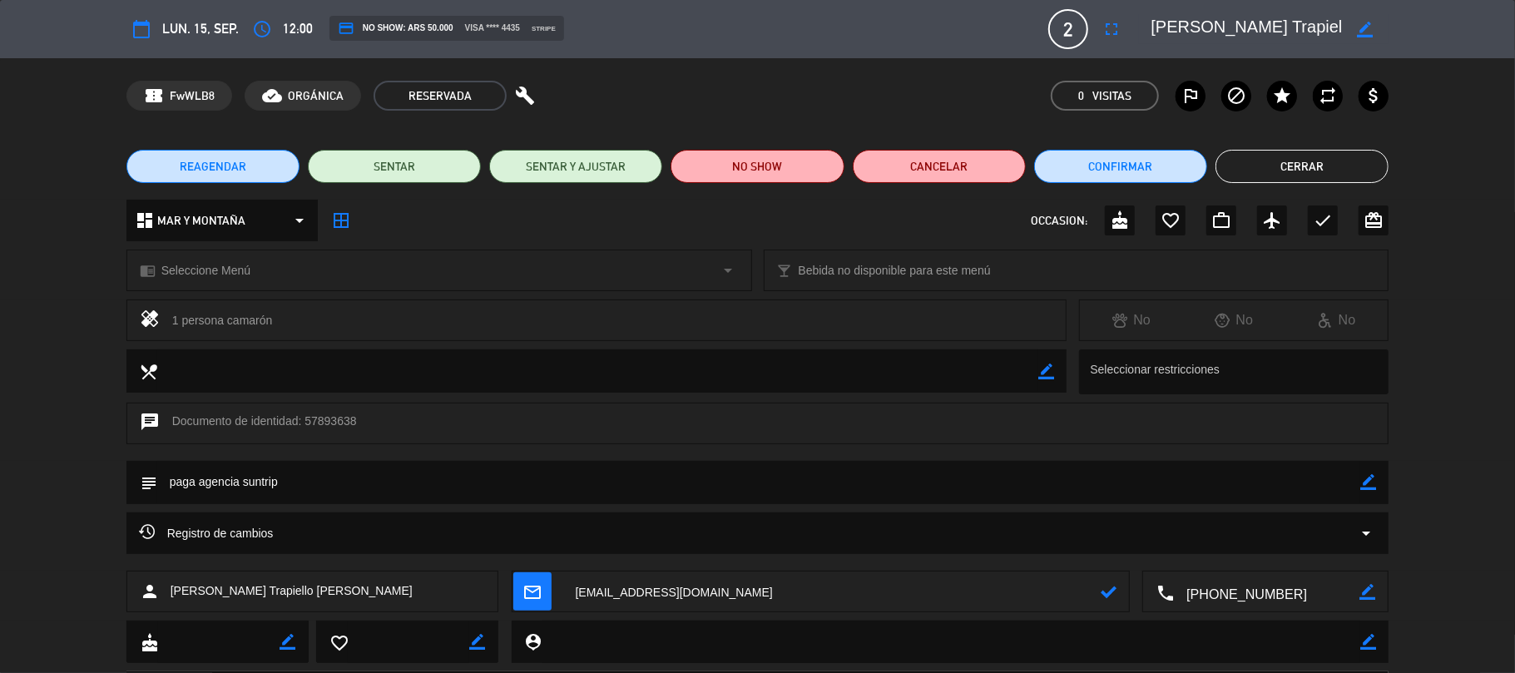
click at [795, 599] on textarea at bounding box center [832, 592] width 538 height 42
click at [1105, 582] on div at bounding box center [1108, 592] width 16 height 42
click at [1102, 591] on icon at bounding box center [1108, 592] width 16 height 16
click at [1299, 165] on button "Cerrar" at bounding box center [1301, 166] width 173 height 33
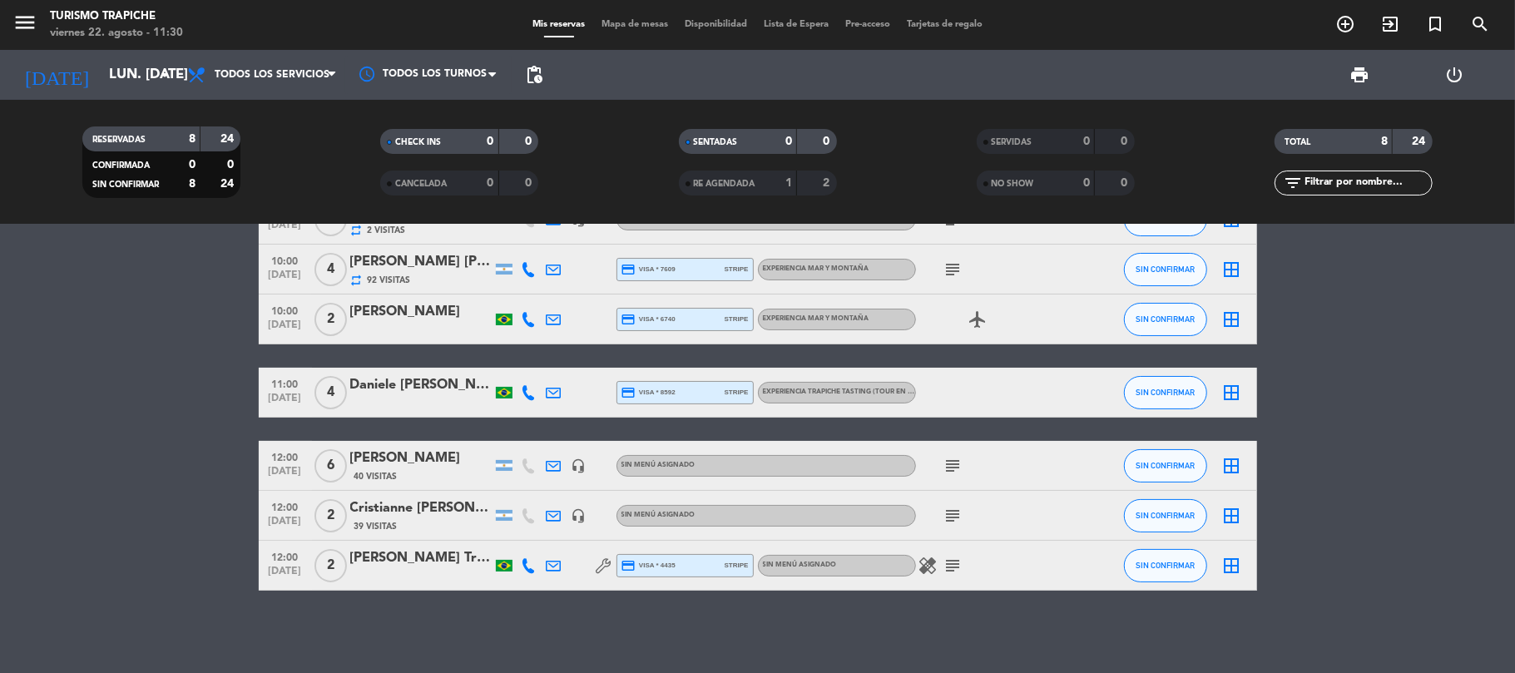
click at [952, 566] on icon "subject" at bounding box center [953, 566] width 20 height 20
click at [953, 566] on icon "subject" at bounding box center [953, 566] width 20 height 20
click at [117, 67] on input "lun. [DATE]" at bounding box center [191, 75] width 180 height 32
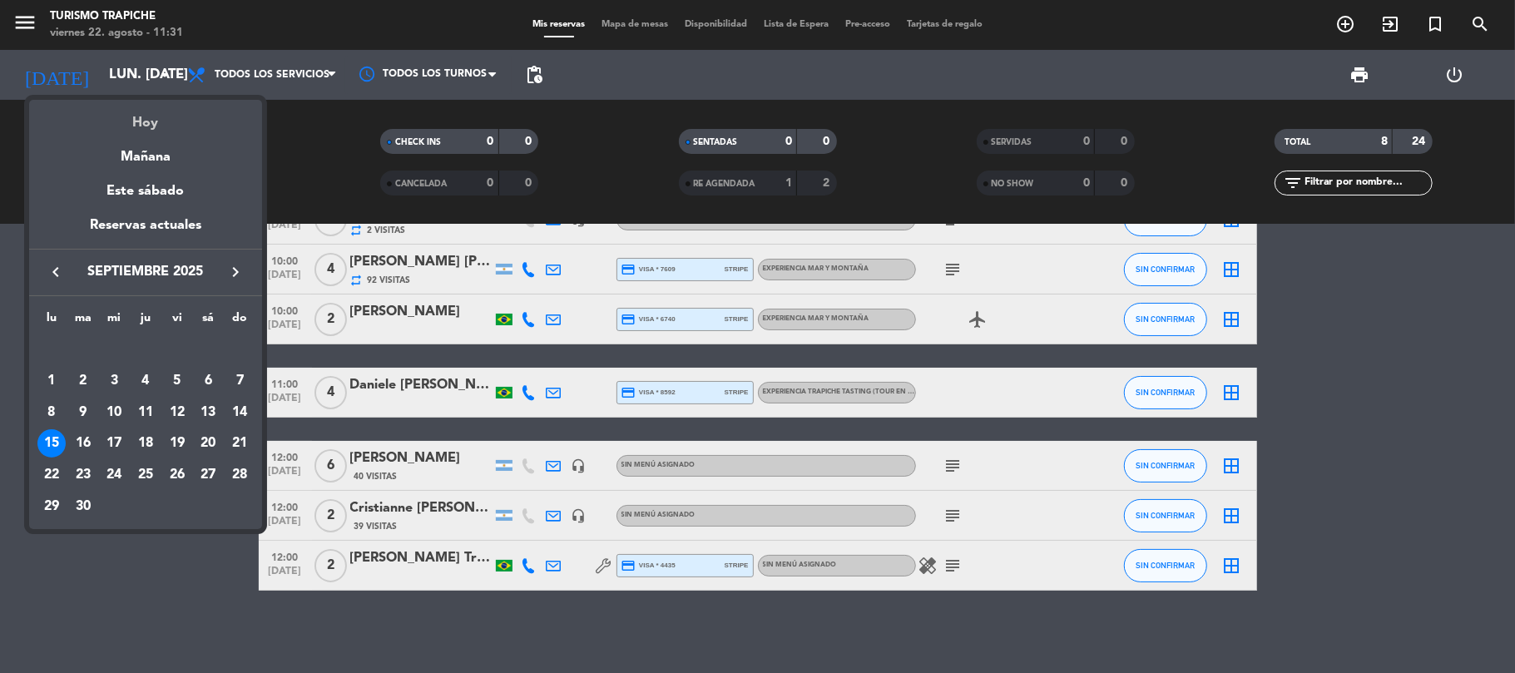
click at [144, 116] on div "Hoy" at bounding box center [145, 117] width 233 height 34
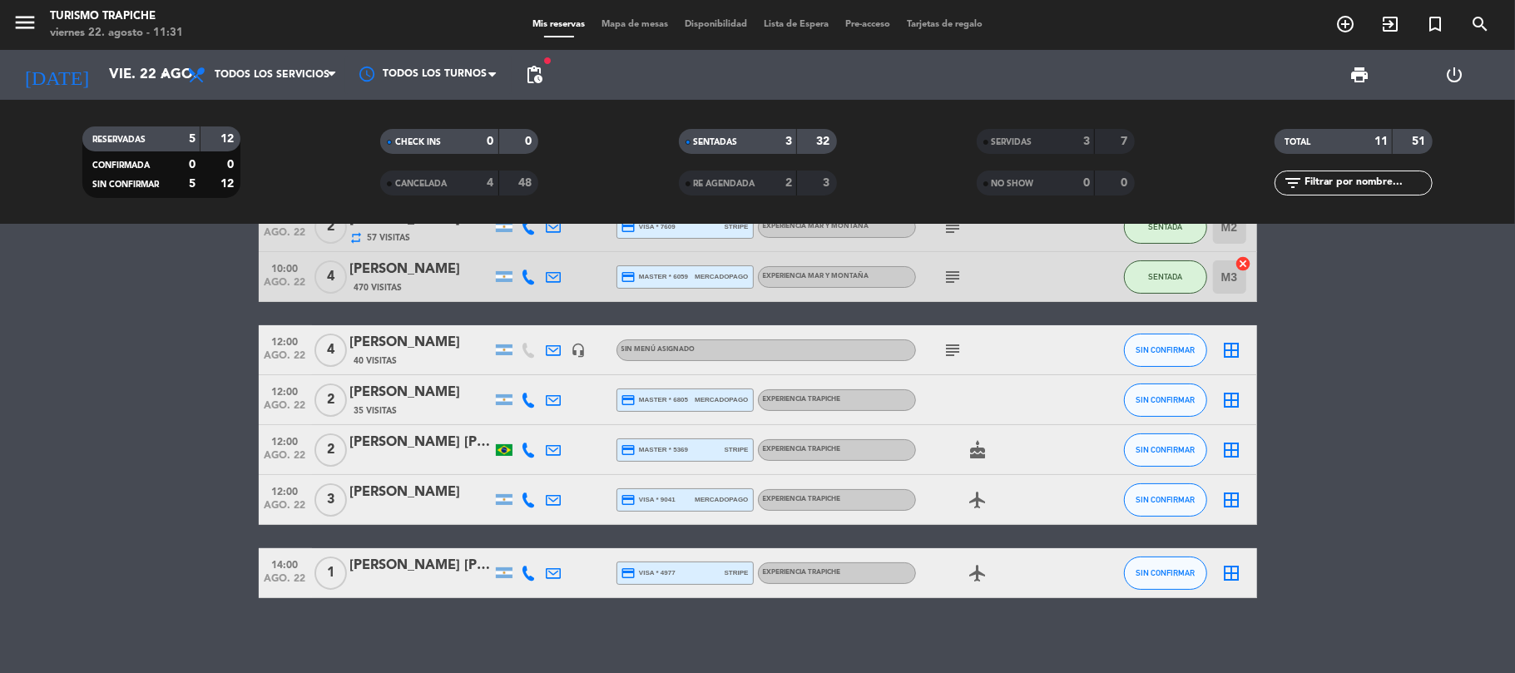
scroll to position [138, 0]
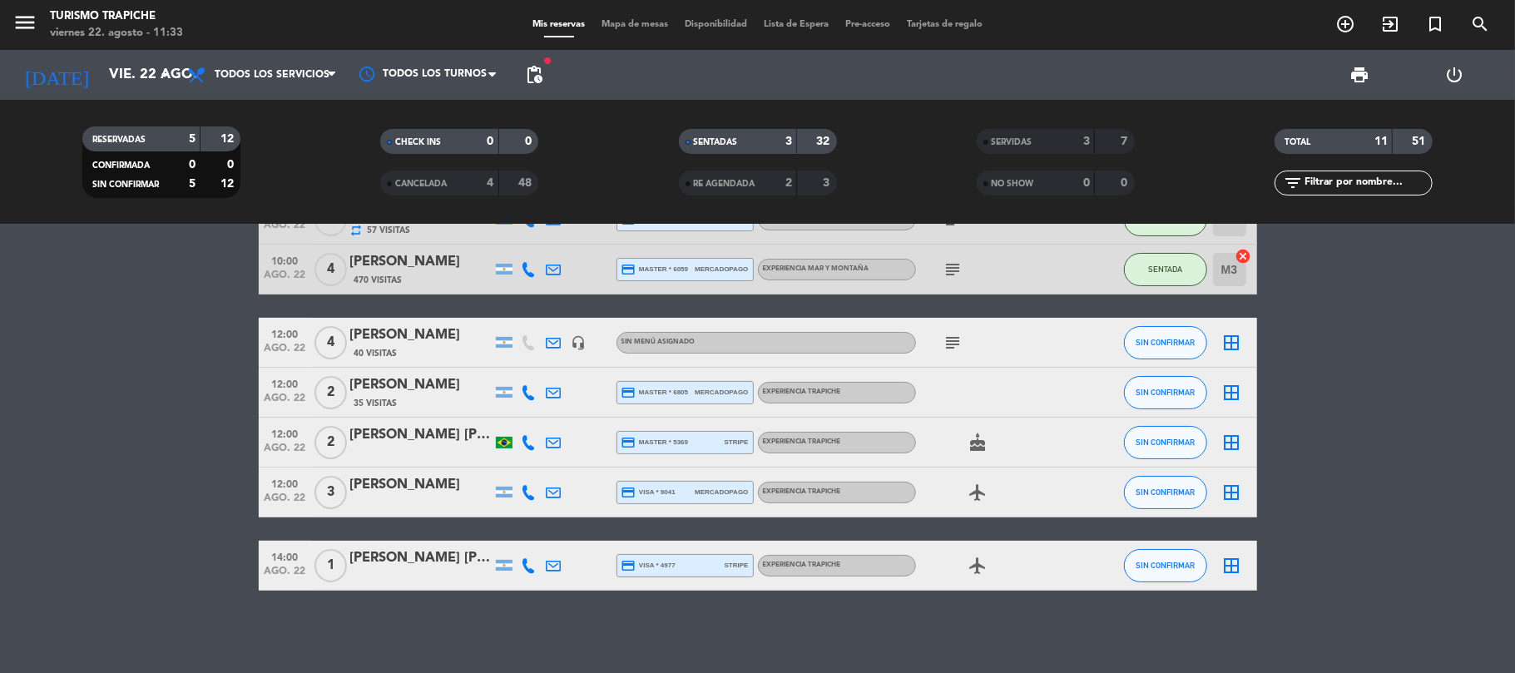
click at [550, 387] on icon at bounding box center [553, 392] width 15 height 15
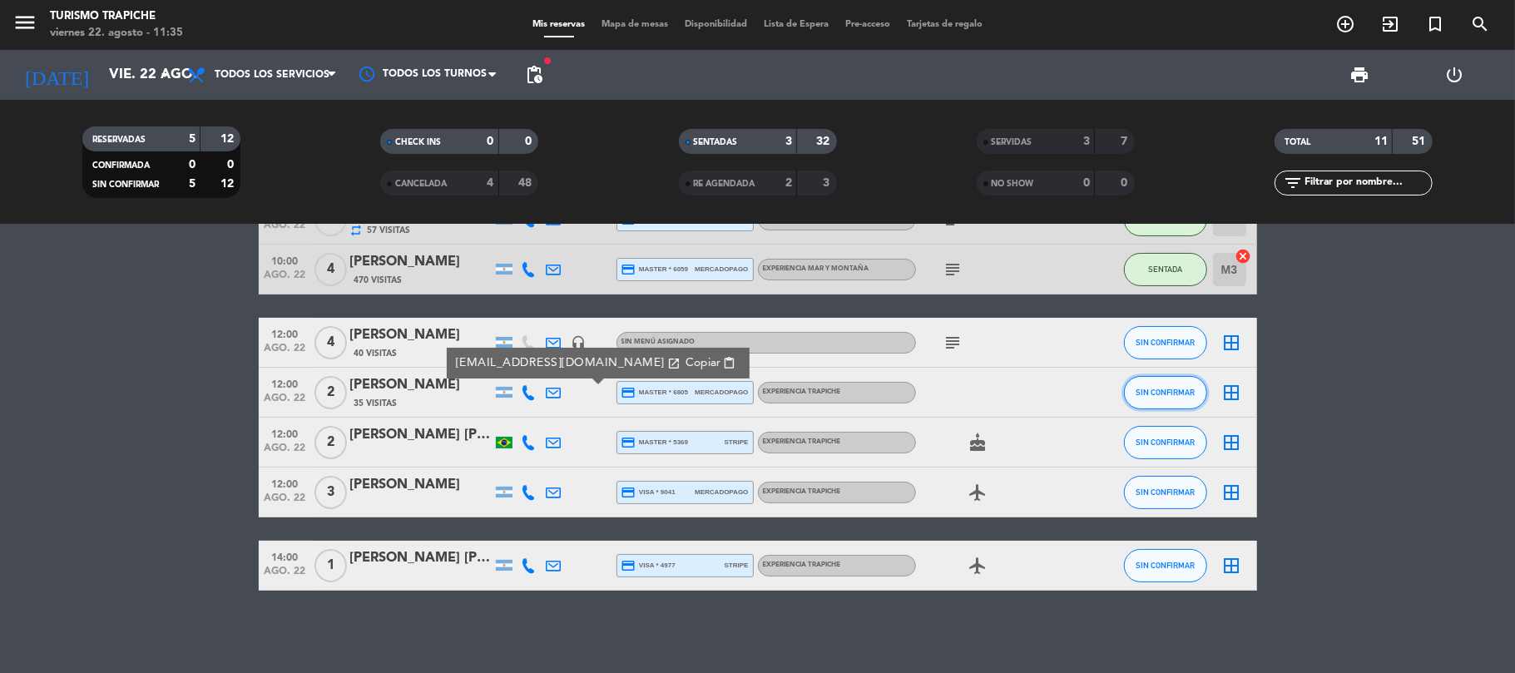
click at [1138, 388] on span "SIN CONFIRMAR" at bounding box center [1164, 392] width 59 height 9
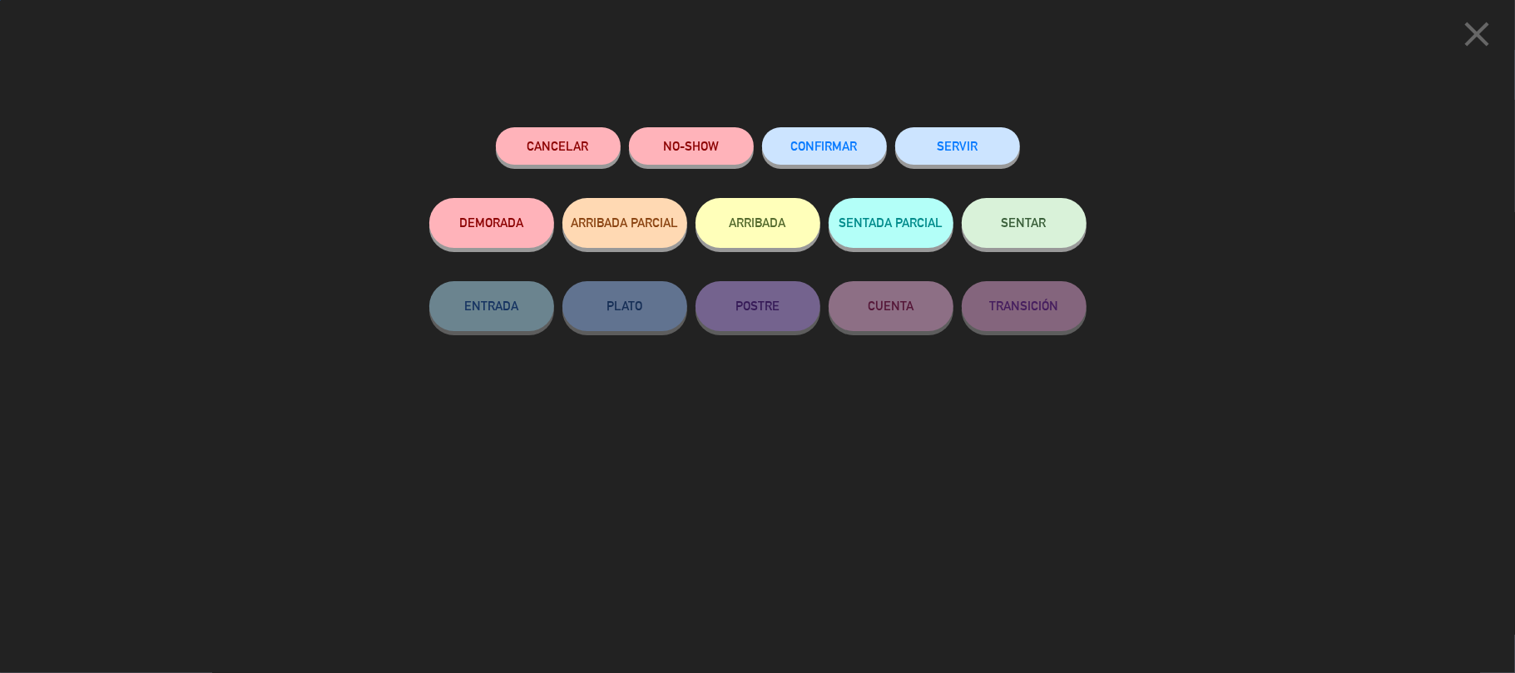
click at [956, 144] on button "SERVIR" at bounding box center [957, 145] width 125 height 37
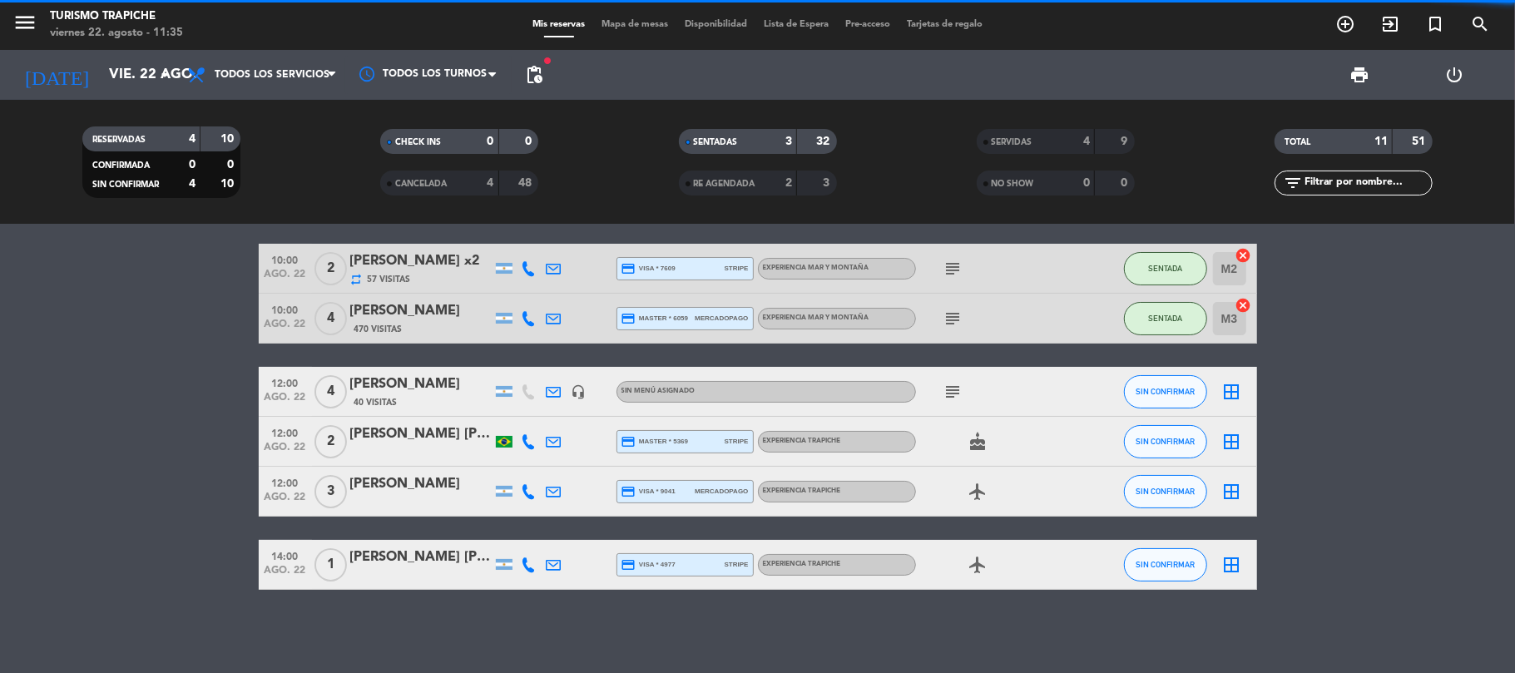
scroll to position [88, 0]
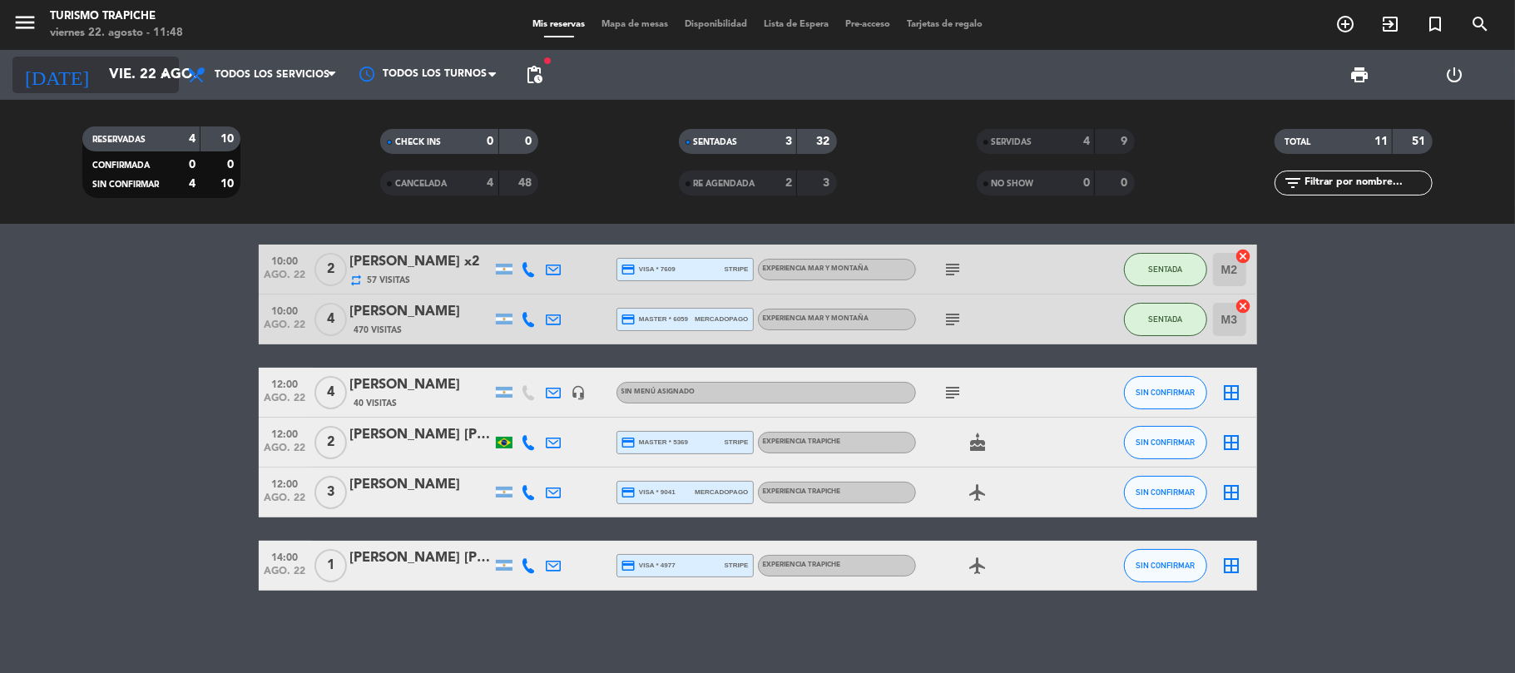
click at [101, 75] on input "vie. 22 ago." at bounding box center [191, 75] width 180 height 32
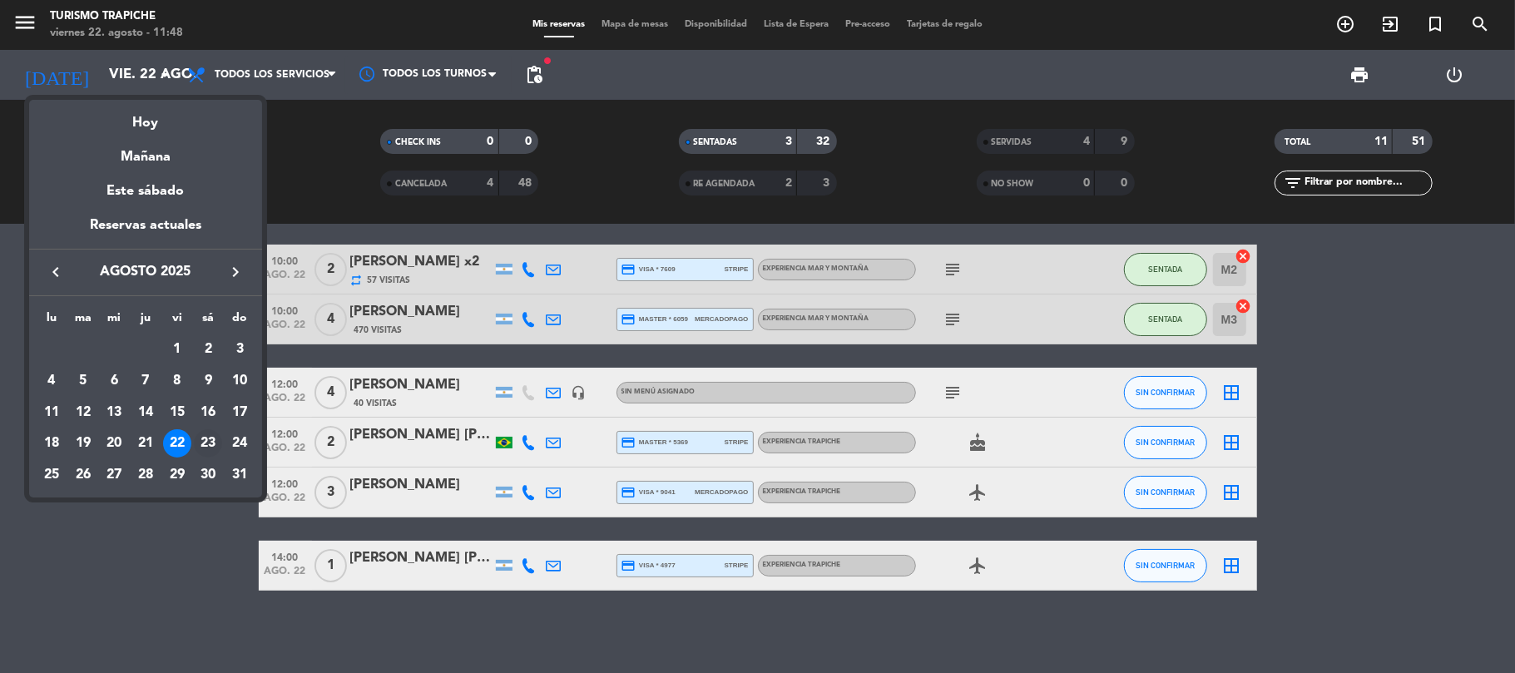
click at [208, 437] on div "23" at bounding box center [208, 443] width 28 height 28
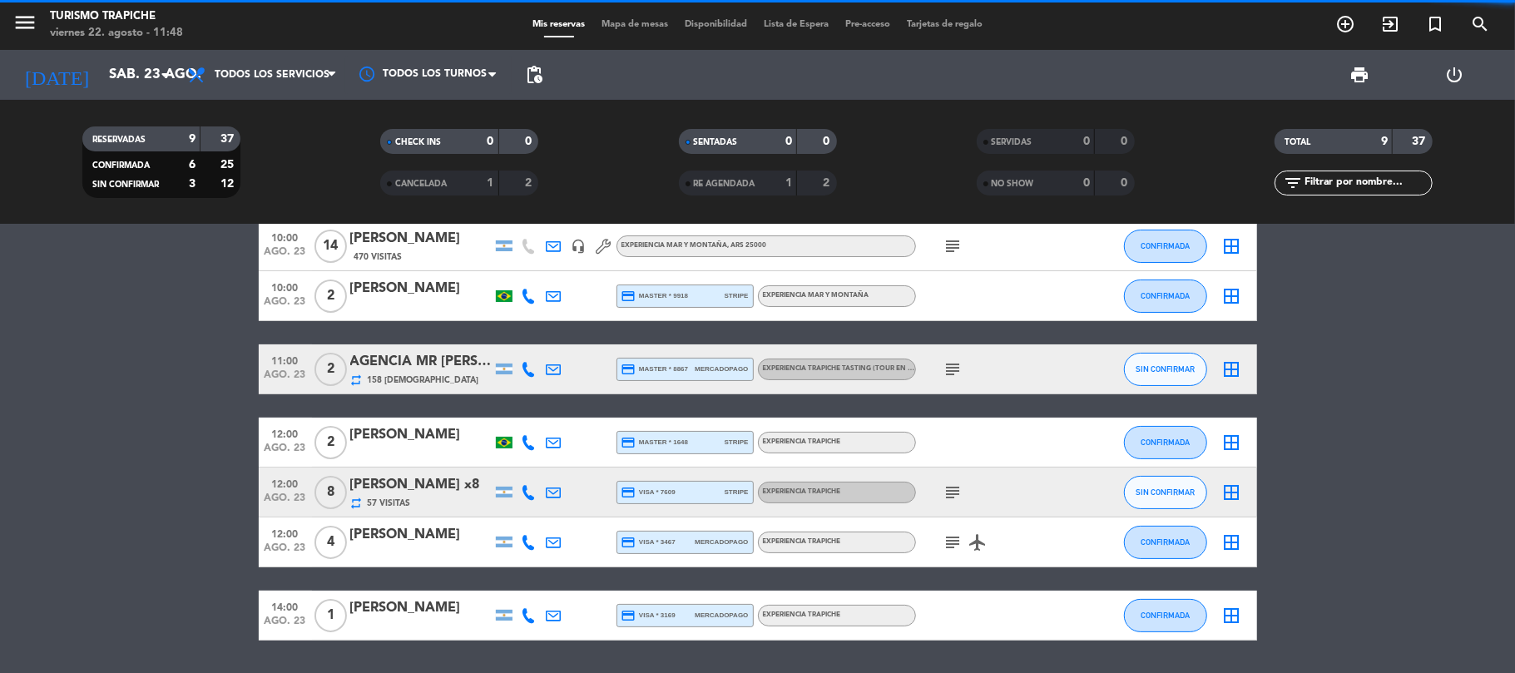
scroll to position [0, 0]
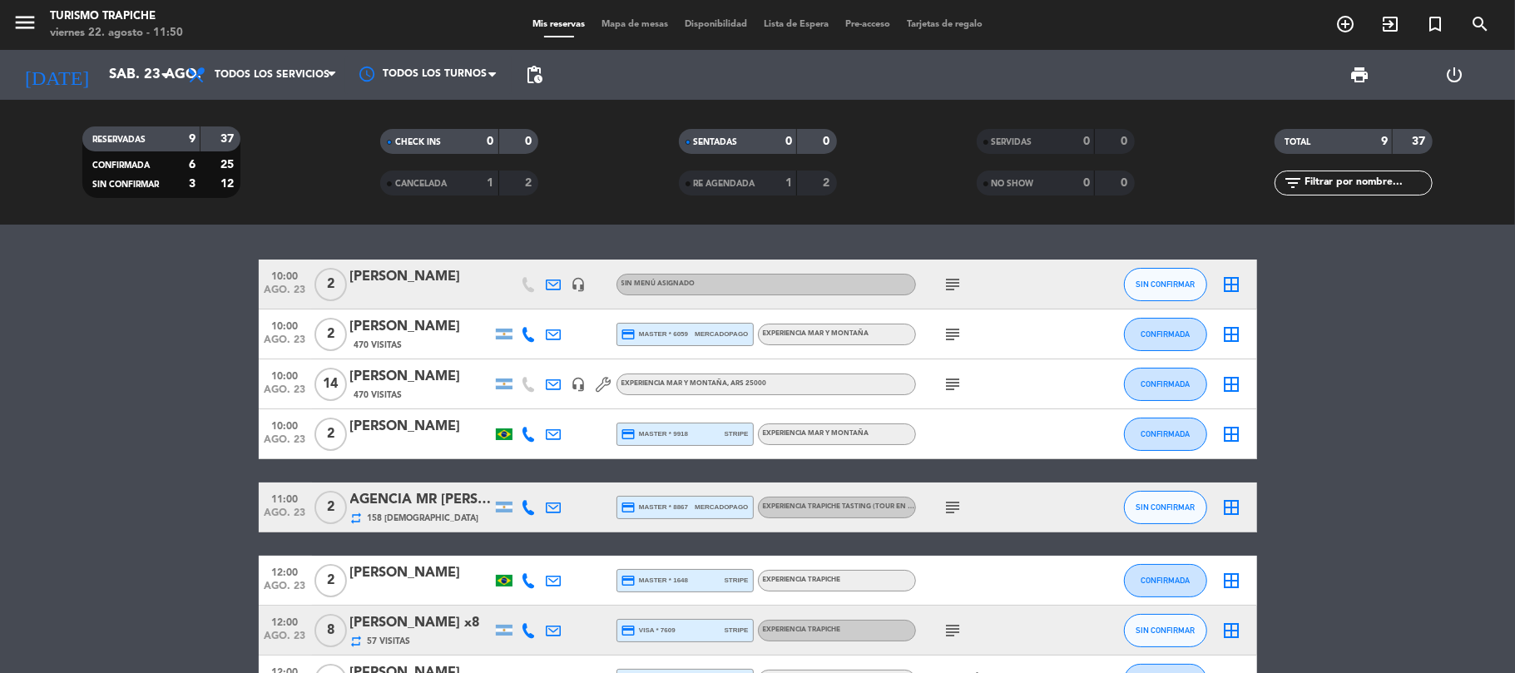
click at [426, 284] on div "[PERSON_NAME]" at bounding box center [420, 283] width 141 height 35
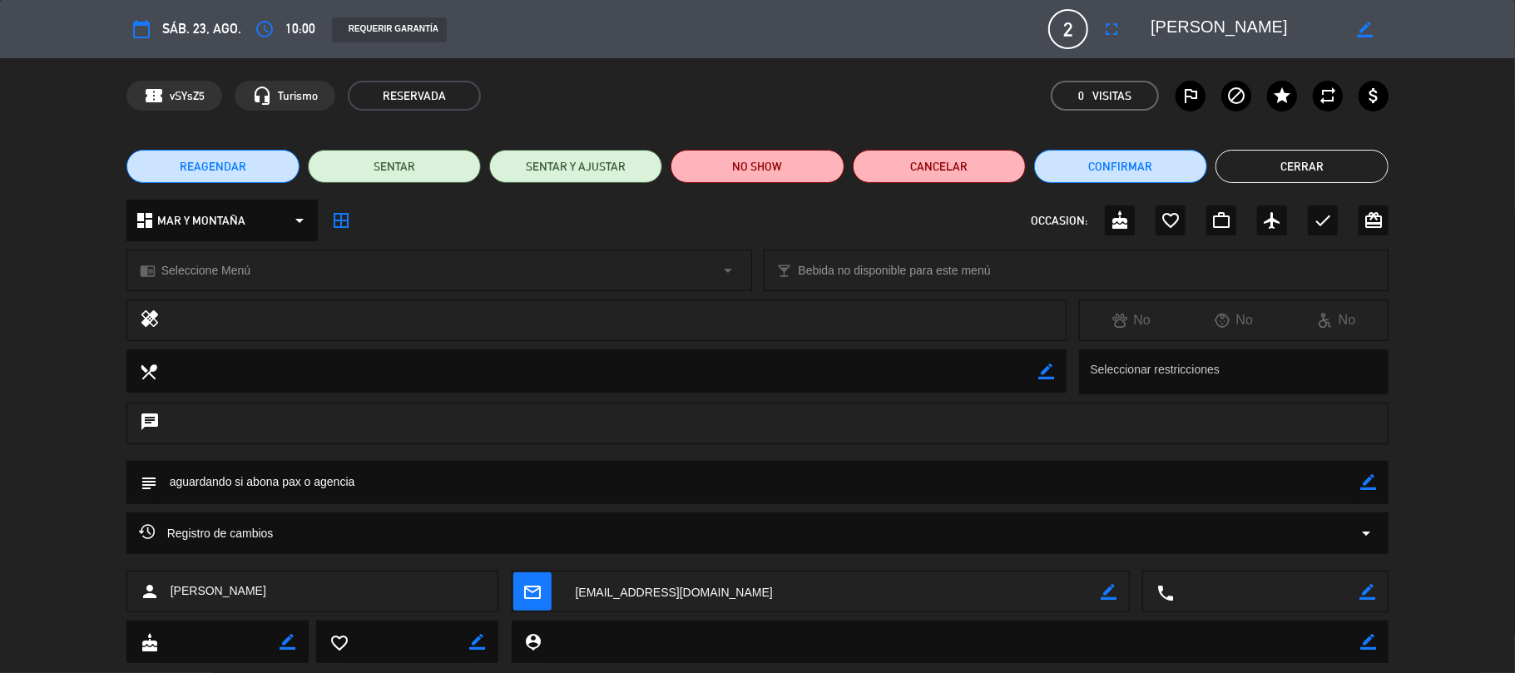
drag, startPoint x: 283, startPoint y: 586, endPoint x: 165, endPoint y: 584, distance: 118.1
click at [165, 584] on div "person [PERSON_NAME]" at bounding box center [312, 592] width 373 height 42
copy span "[PERSON_NAME]"
click at [1298, 170] on button "Cerrar" at bounding box center [1301, 166] width 173 height 33
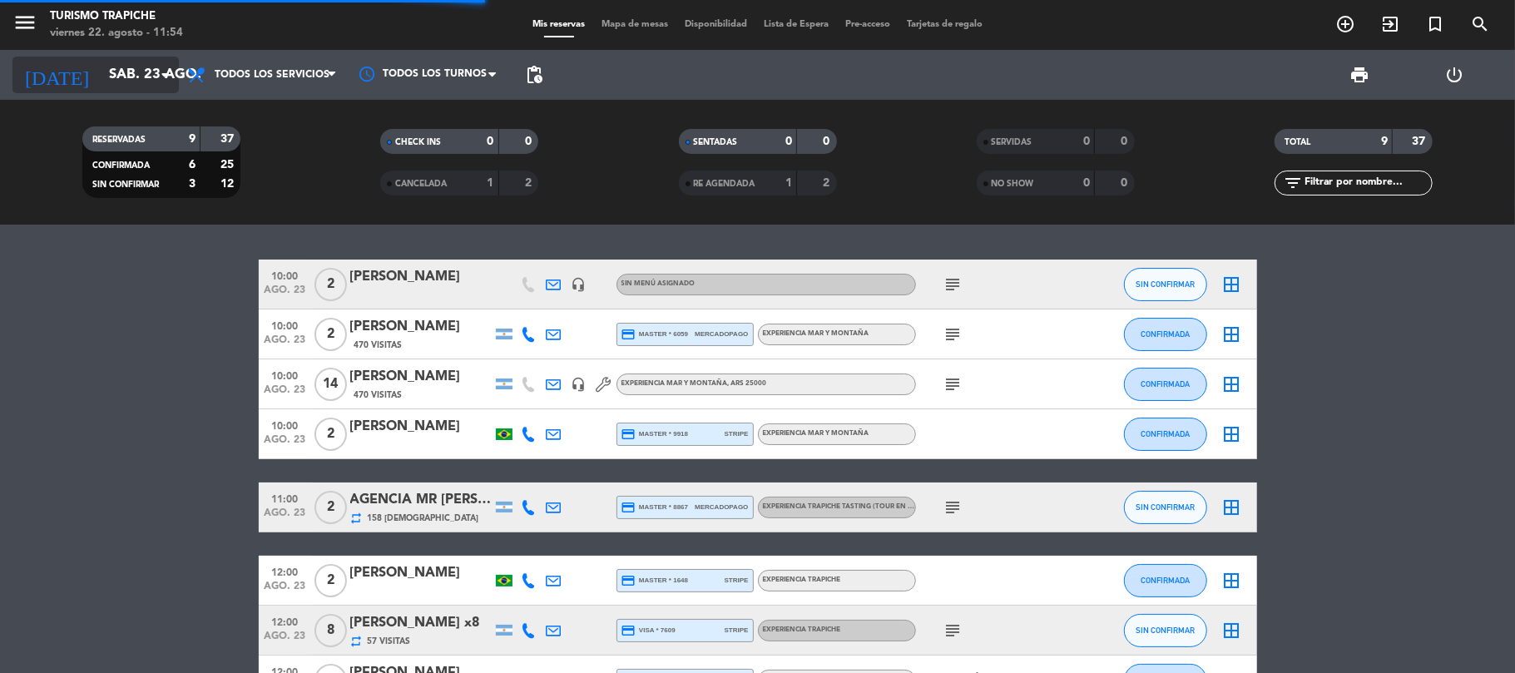
click at [107, 72] on input "sáb. 23 ago." at bounding box center [191, 75] width 180 height 32
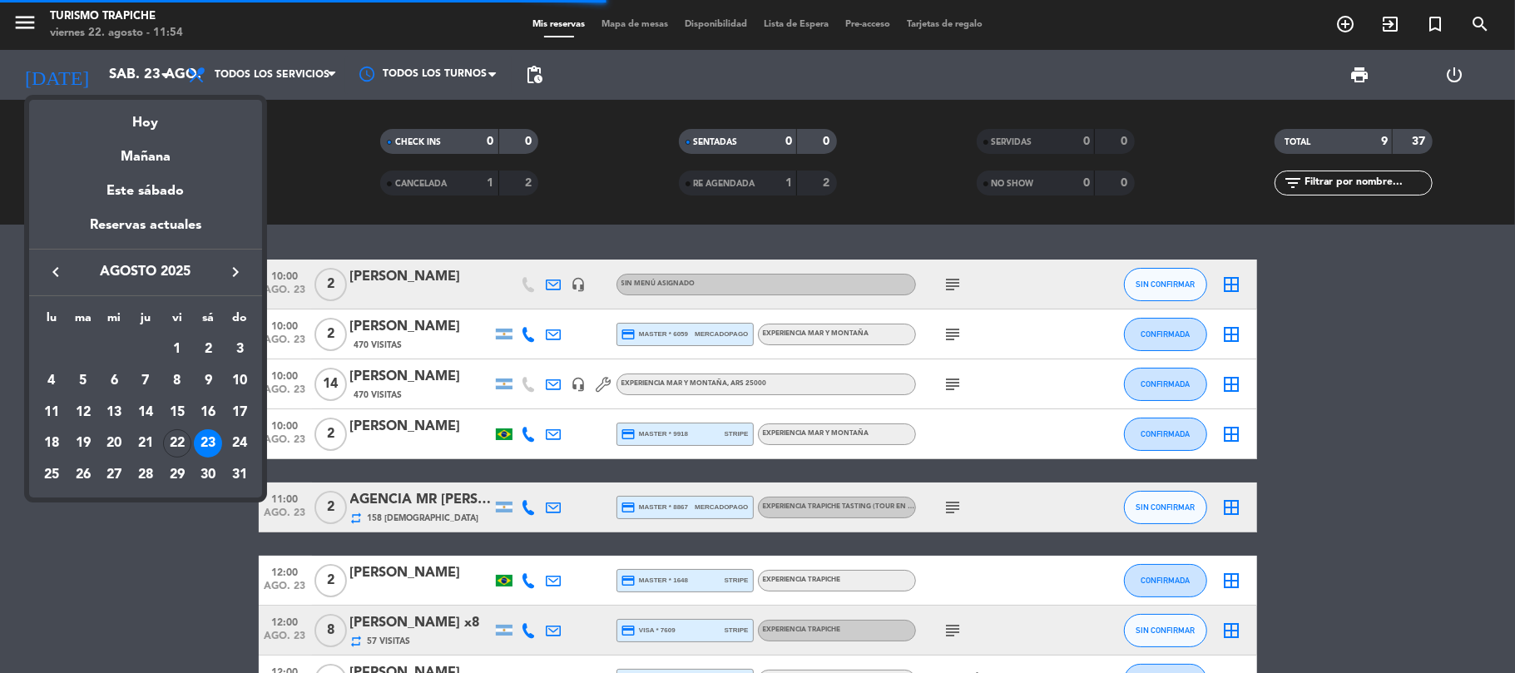
click at [136, 124] on div "Hoy" at bounding box center [145, 117] width 233 height 34
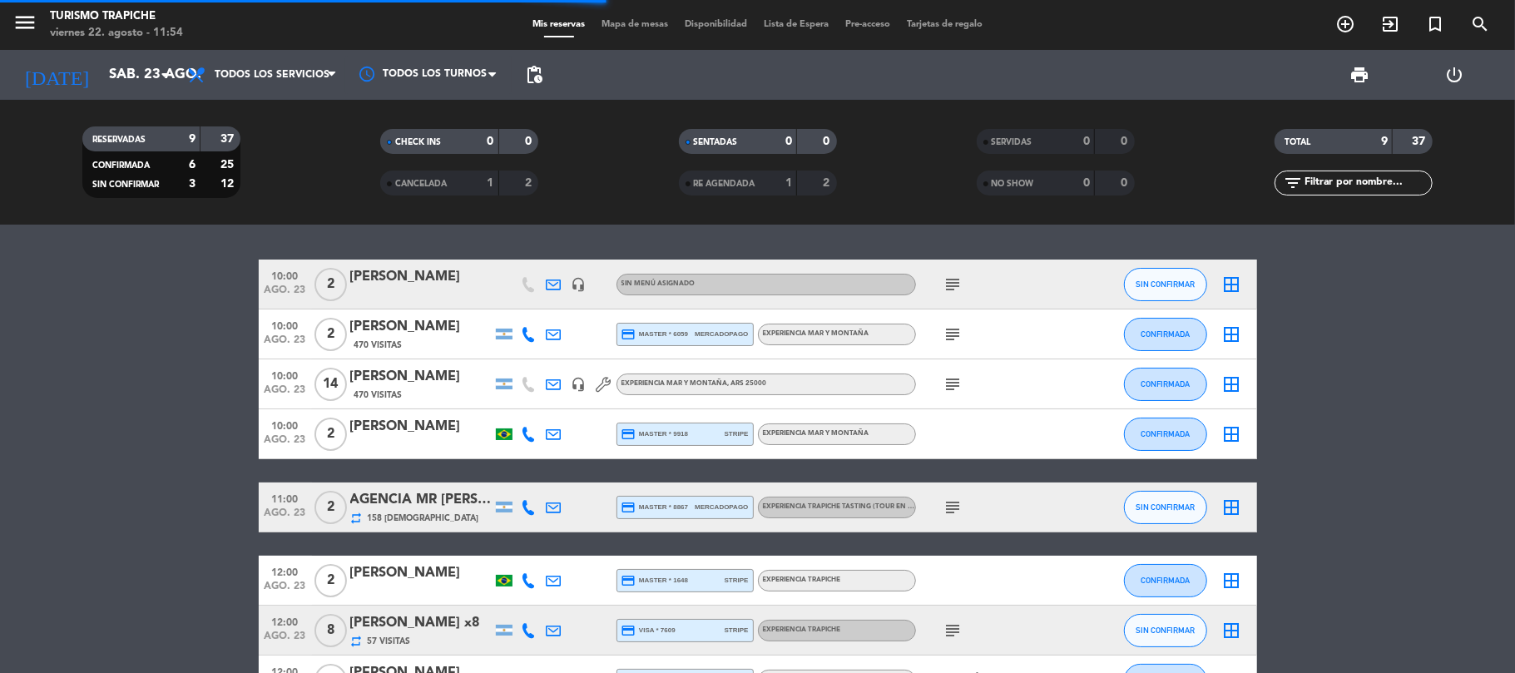
type input "vie. 22 ago."
